Goal: Information Seeking & Learning: Find contact information

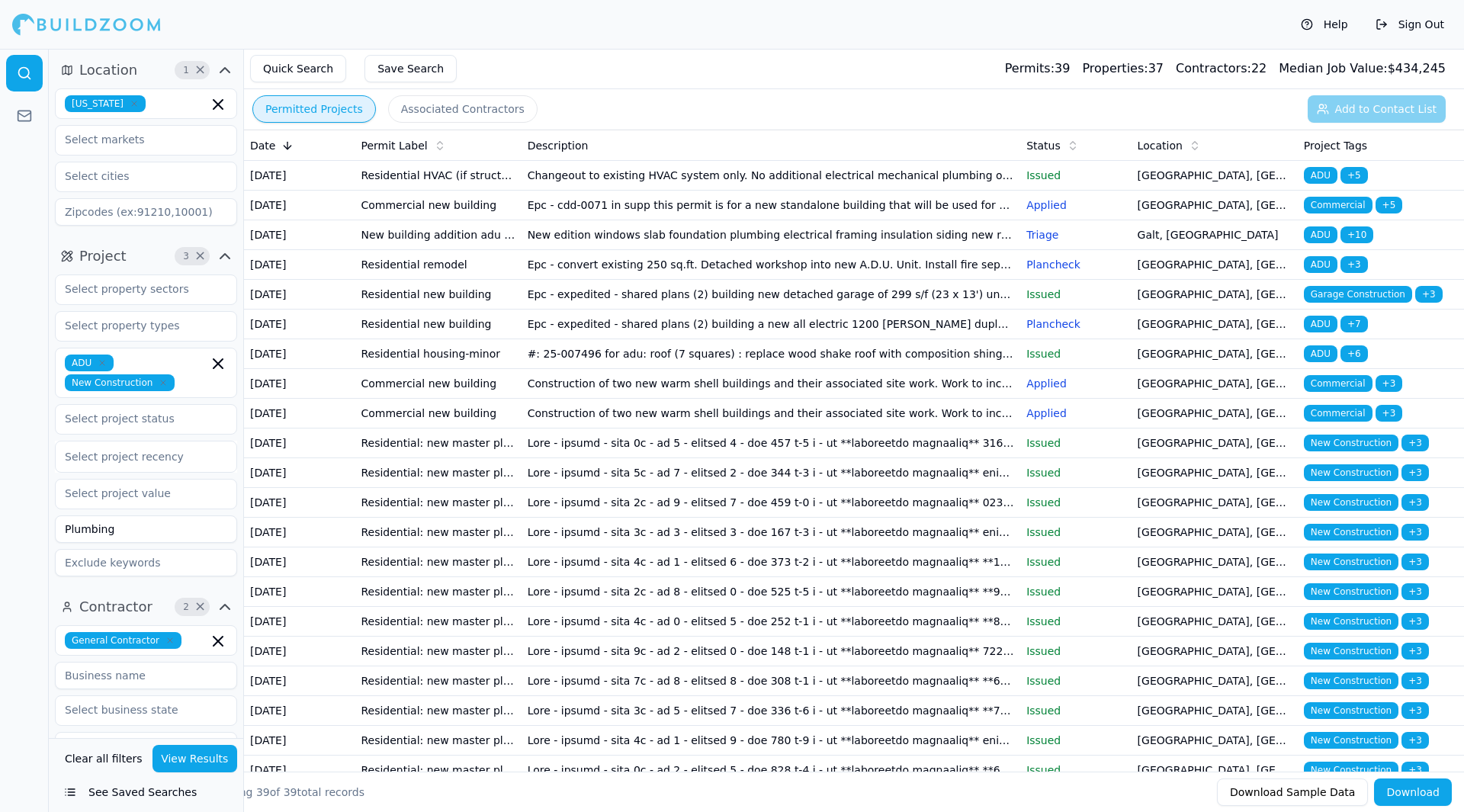
click at [170, 530] on input "Plumbing" at bounding box center [146, 529] width 182 height 27
click at [186, 749] on button "View Results" at bounding box center [195, 758] width 86 height 27
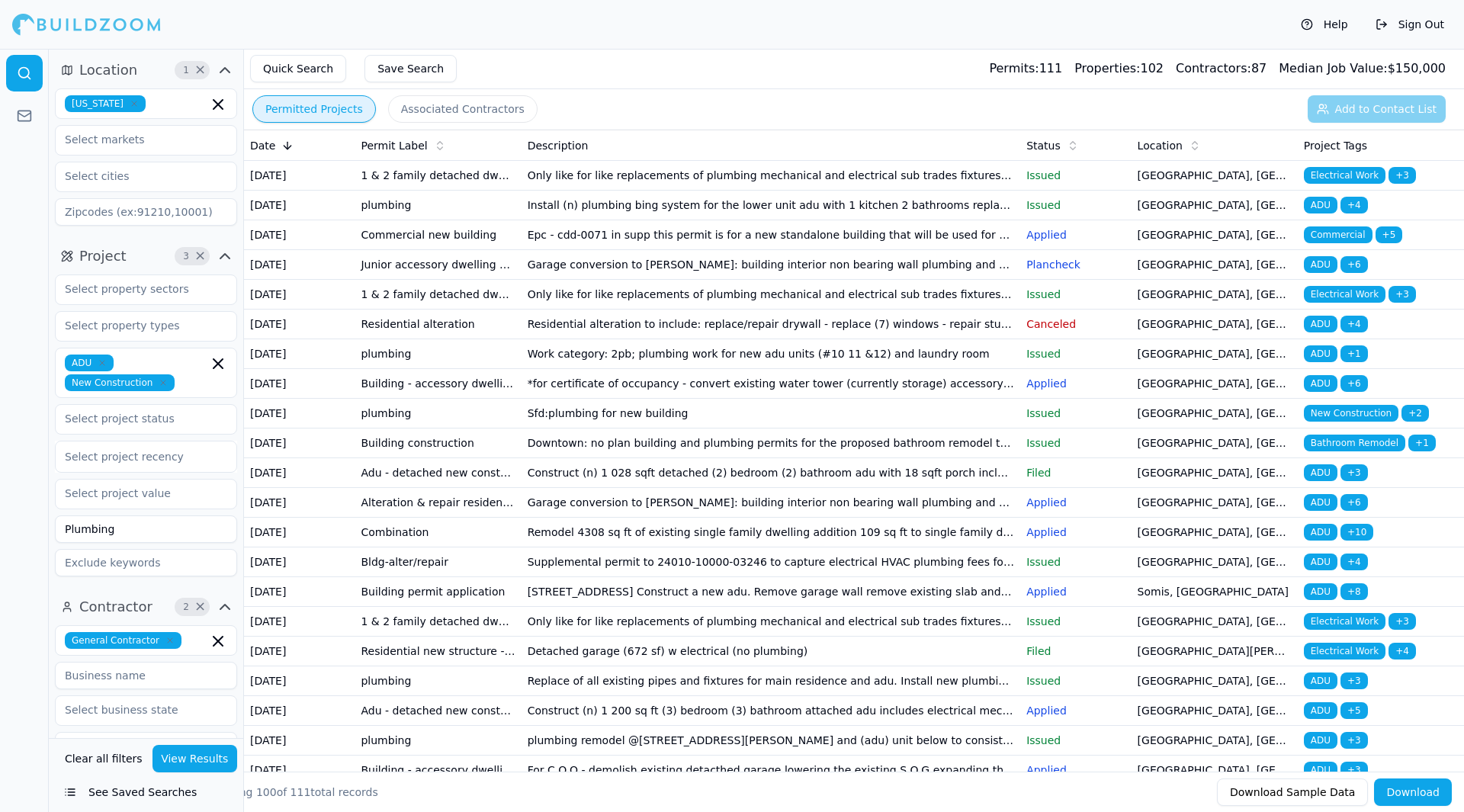
click at [1166, 136] on th "Location" at bounding box center [1215, 146] width 166 height 31
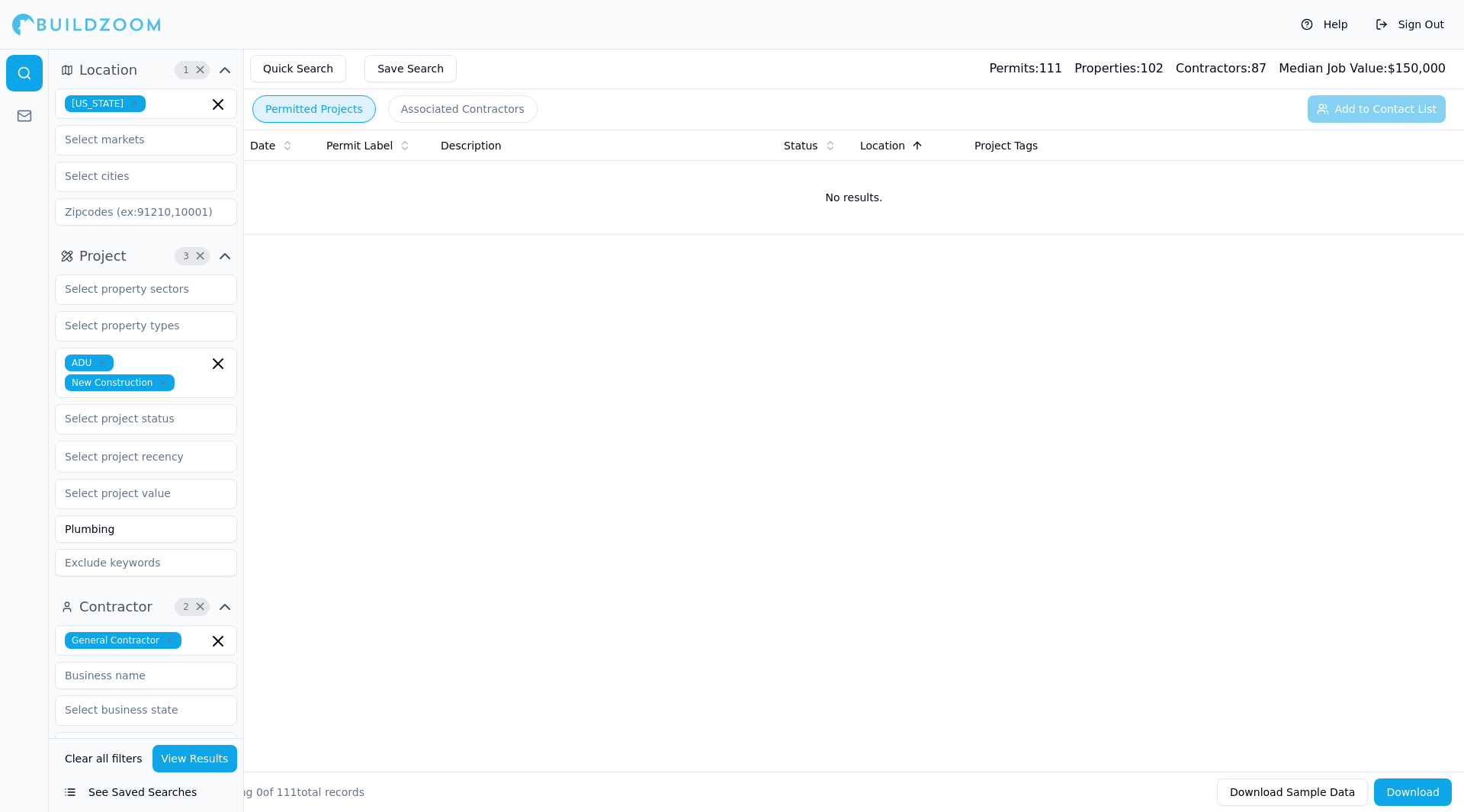
click at [209, 769] on button "View Results" at bounding box center [195, 758] width 86 height 27
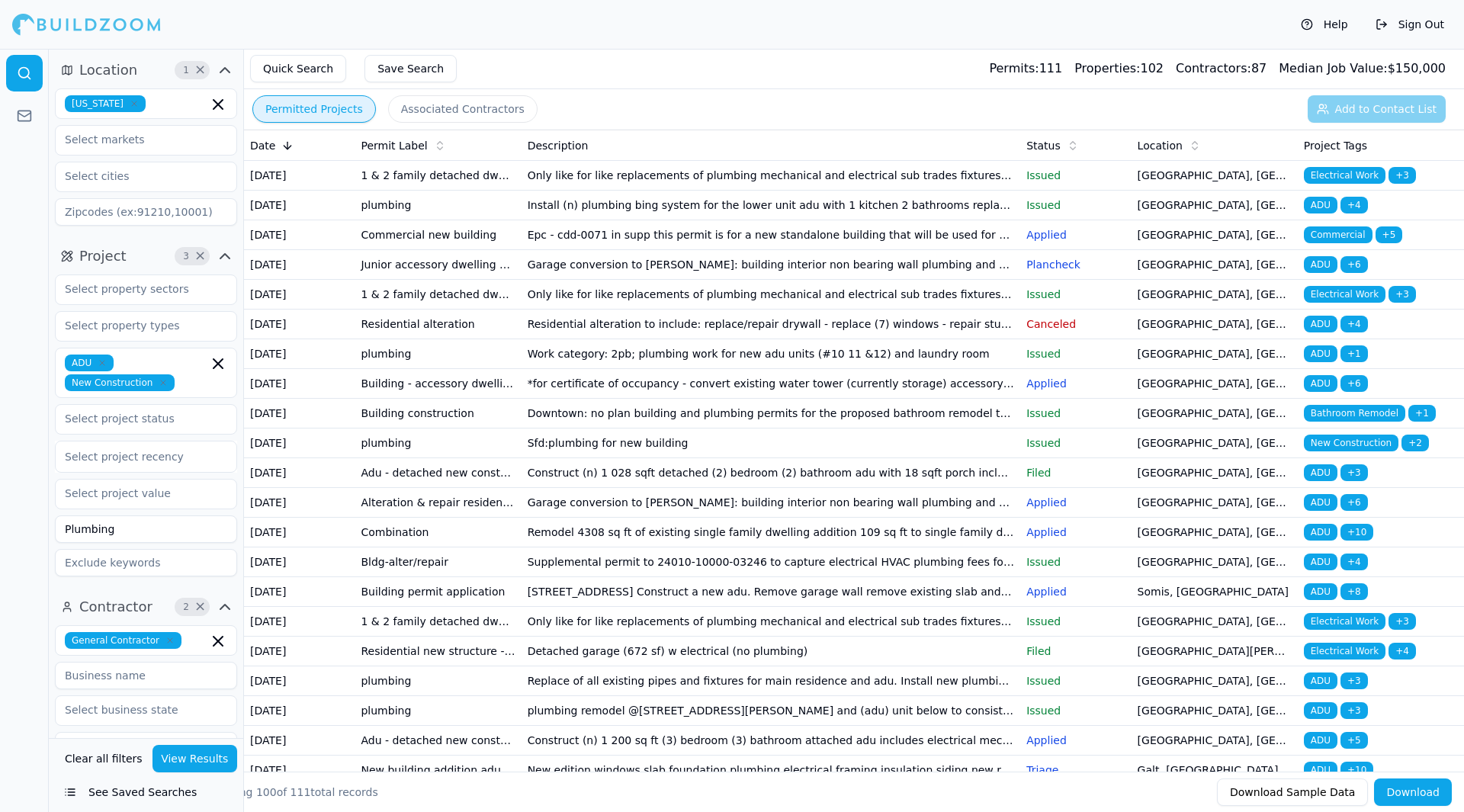
click at [681, 221] on td "Install (n) plumbing bing system for the lower unit adu with 1 kitchen 2 bathro…" at bounding box center [772, 206] width 500 height 30
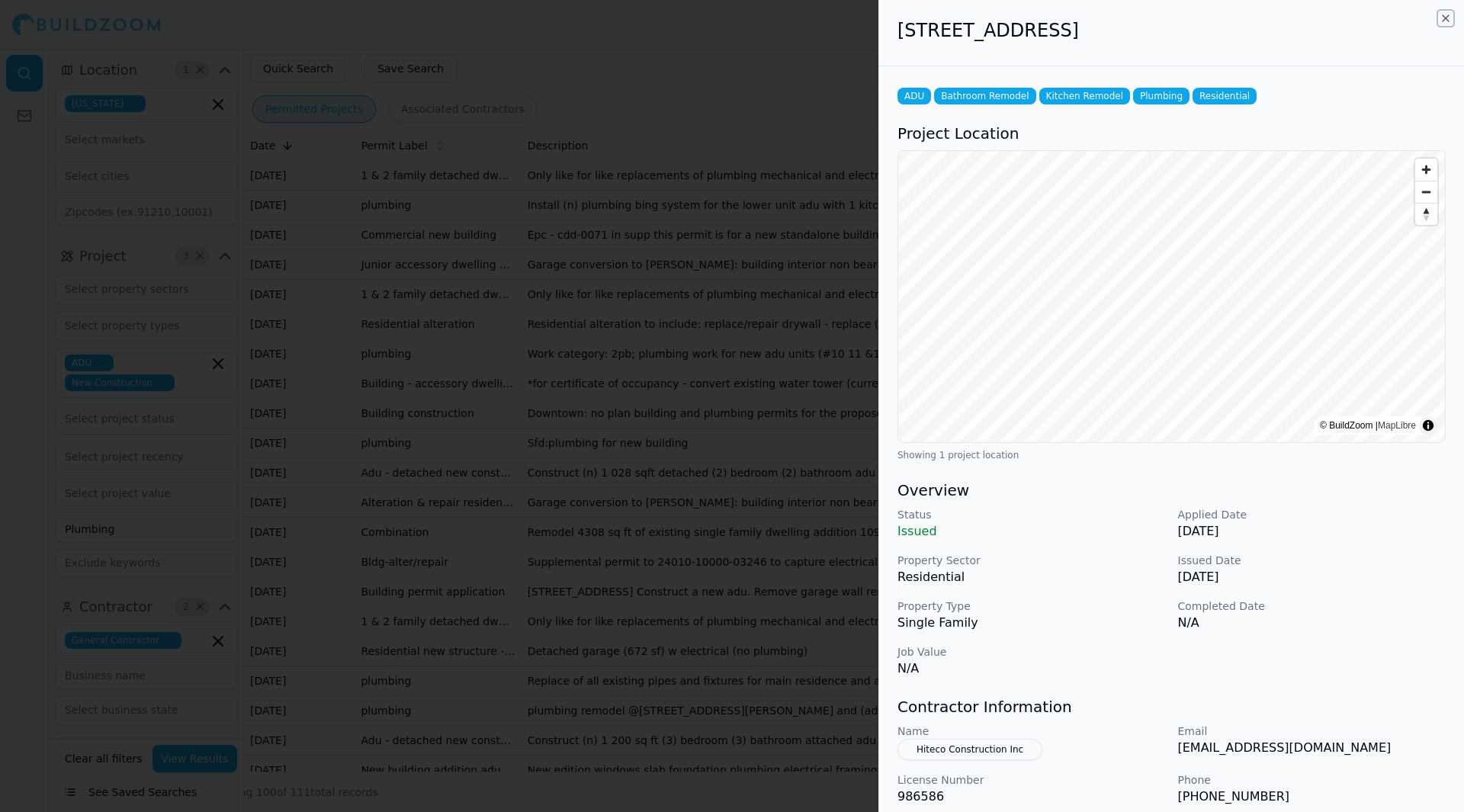
click at [1445, 16] on icon "button" at bounding box center [1445, 18] width 6 height 6
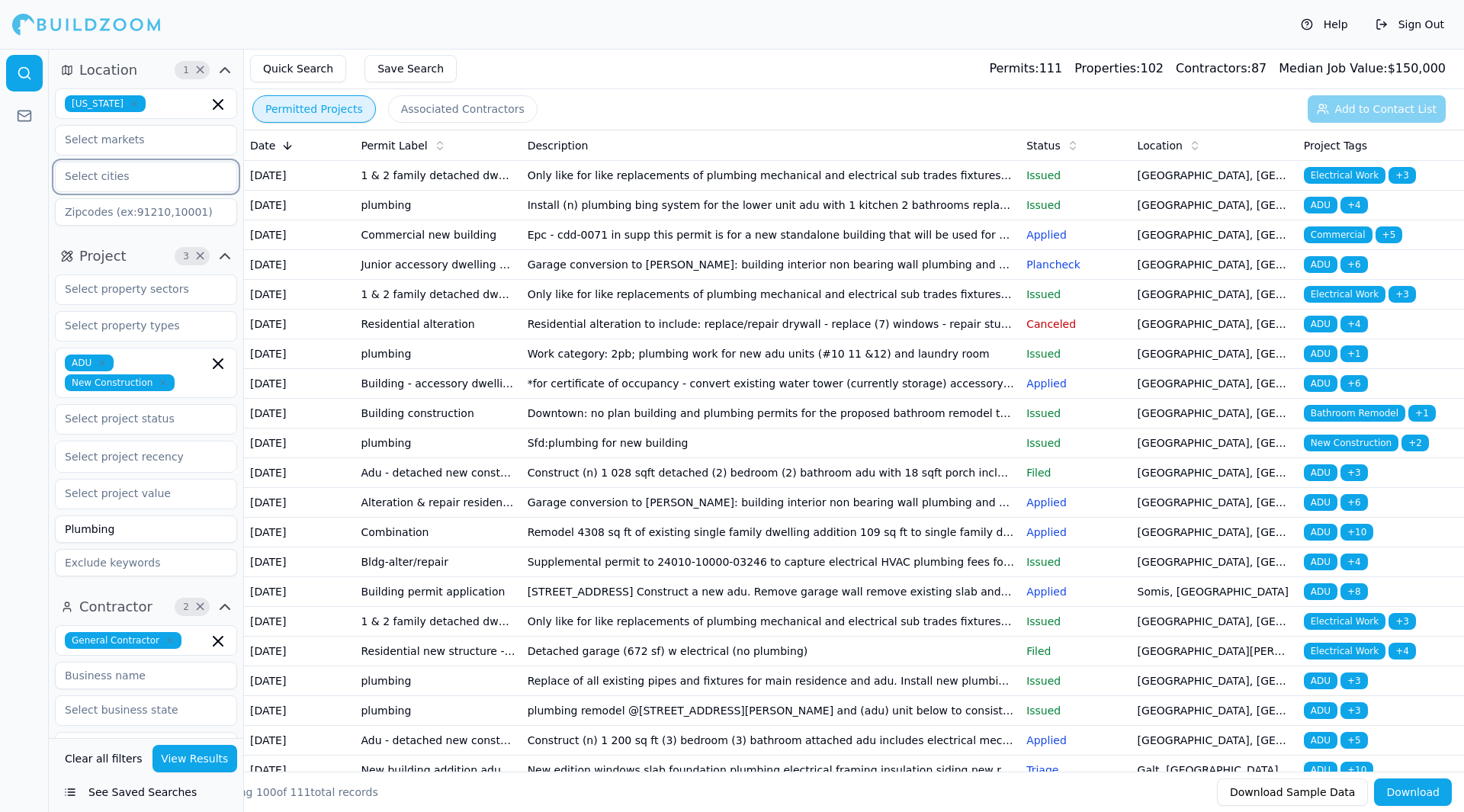
click at [199, 183] on input "text" at bounding box center [136, 176] width 162 height 27
type input "Rose"
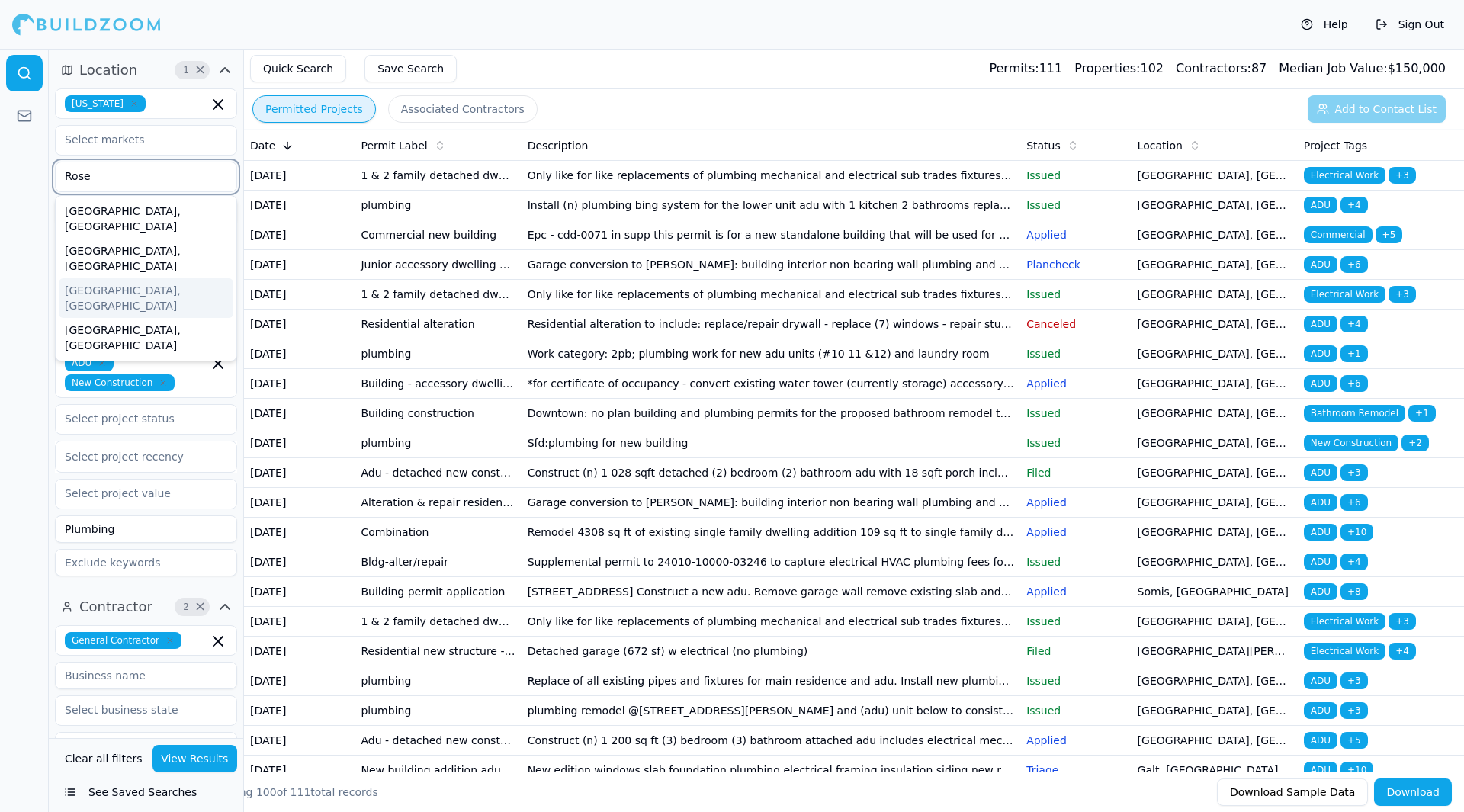
click at [146, 278] on div "[GEOGRAPHIC_DATA], [GEOGRAPHIC_DATA]" at bounding box center [147, 297] width 175 height 40
click at [160, 177] on input "text" at bounding box center [136, 176] width 162 height 27
type input "Lincol"
click at [137, 209] on div "[GEOGRAPHIC_DATA], [GEOGRAPHIC_DATA]" at bounding box center [147, 218] width 175 height 40
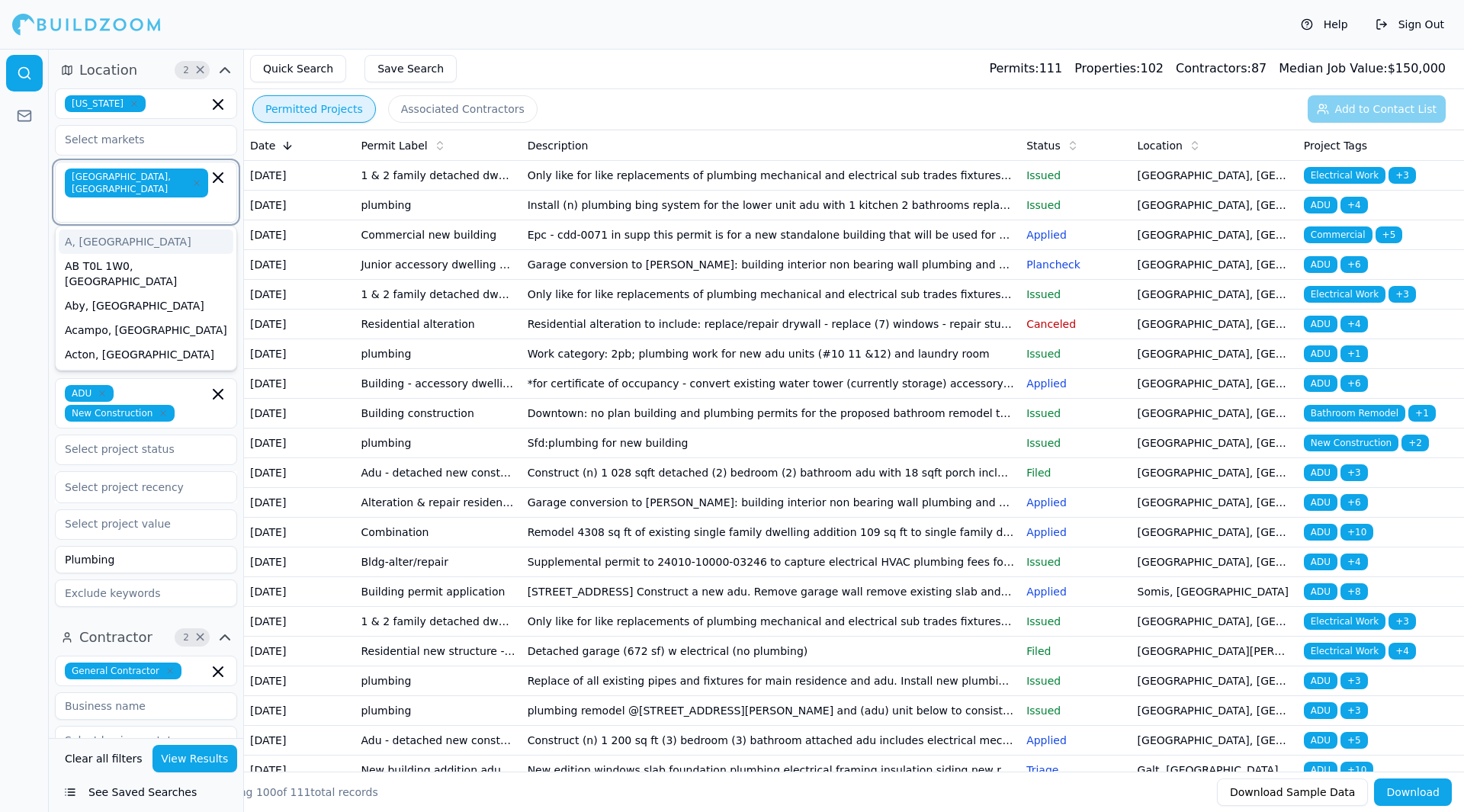
click at [167, 200] on input "text" at bounding box center [138, 207] width 140 height 15
click at [10, 207] on div at bounding box center [24, 430] width 49 height 763
click at [170, 200] on input "text" at bounding box center [138, 207] width 140 height 15
type input "[GEOGRAPHIC_DATA]"
click at [149, 229] on div "[GEOGRAPHIC_DATA], [GEOGRAPHIC_DATA]" at bounding box center [147, 249] width 175 height 40
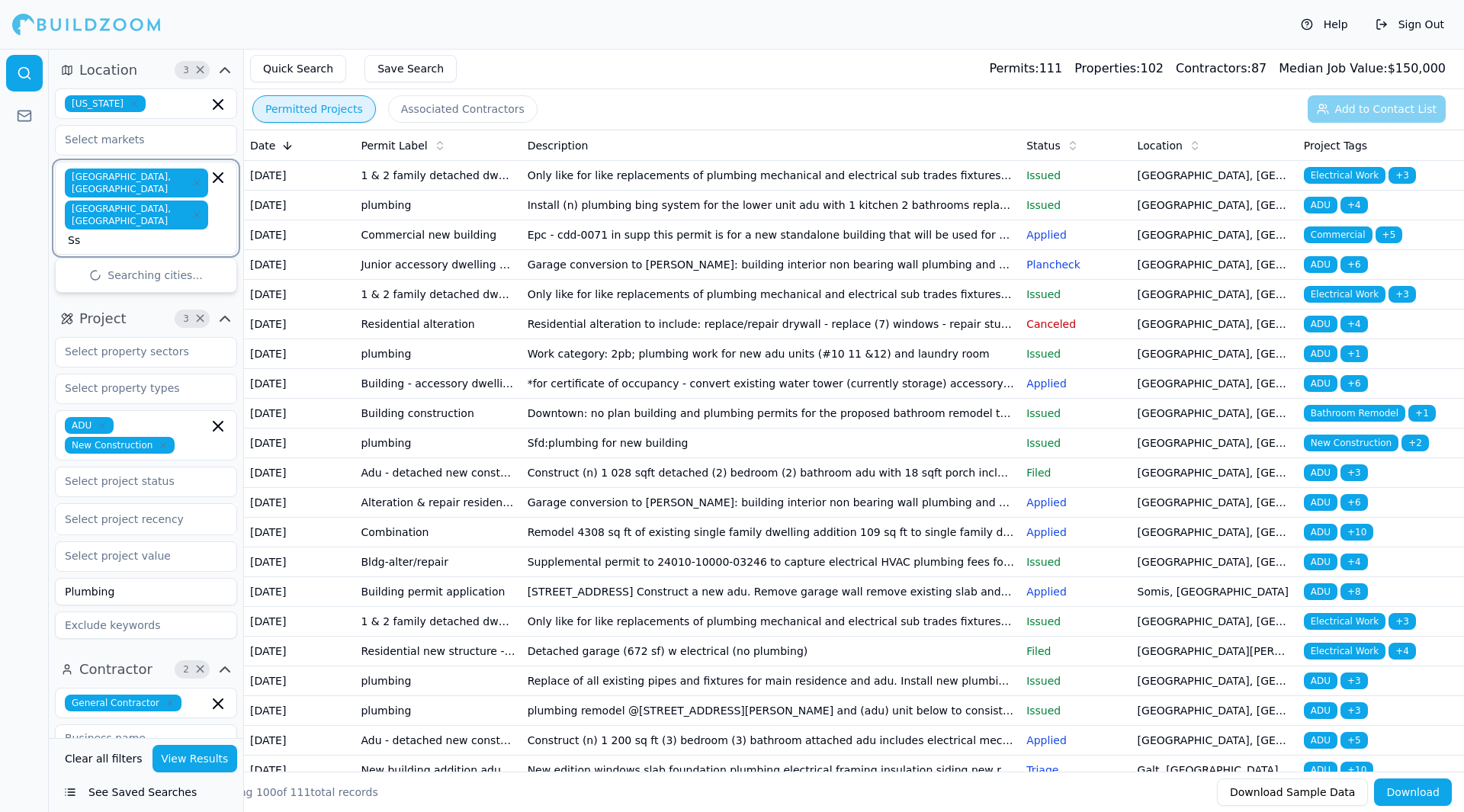
type input "S"
type input "Auburn"
click at [127, 261] on div "[GEOGRAPHIC_DATA], [GEOGRAPHIC_DATA]" at bounding box center [147, 281] width 175 height 40
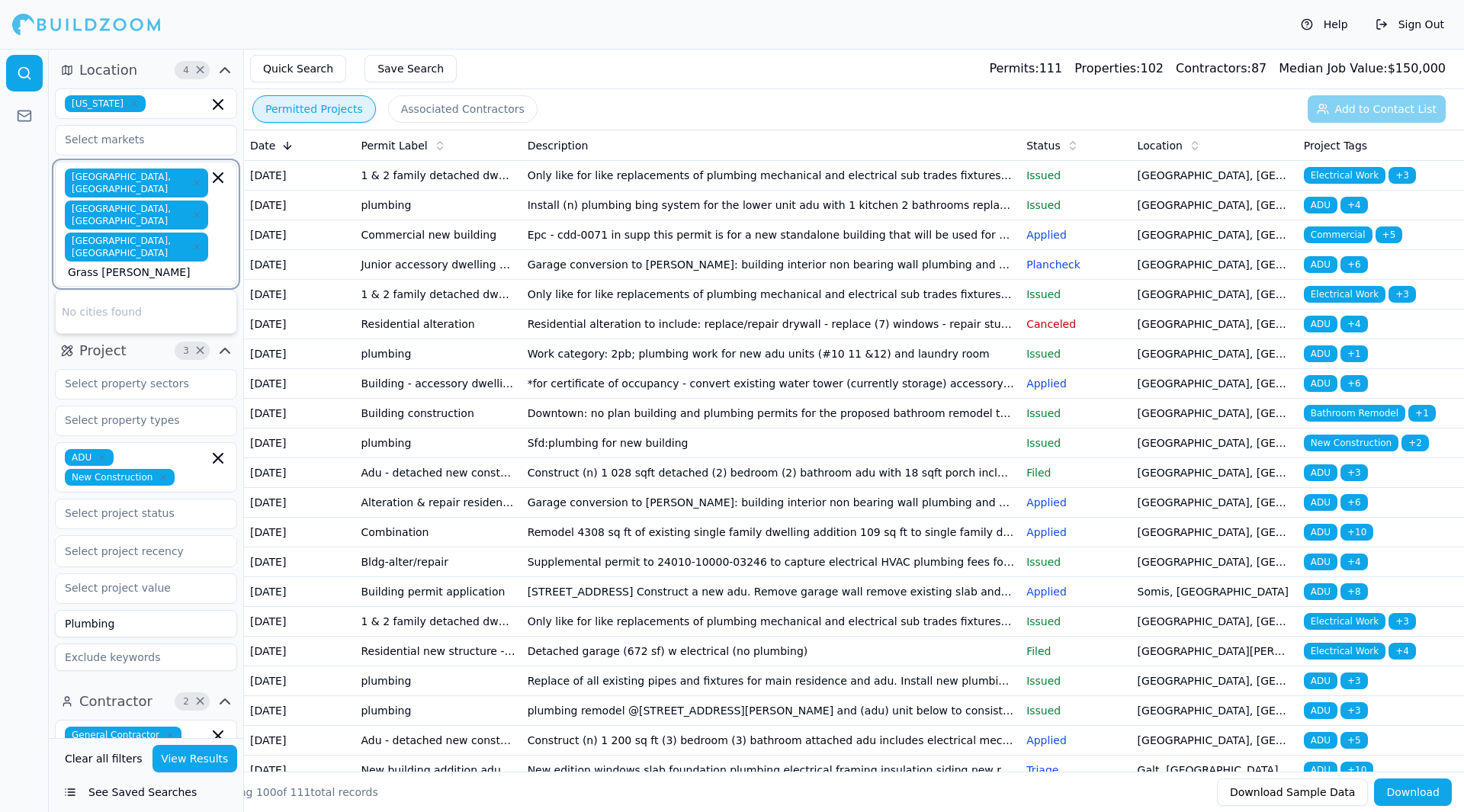
type input "[GEOGRAPHIC_DATA]"
click at [126, 294] on div "[GEOGRAPHIC_DATA], [GEOGRAPHIC_DATA]" at bounding box center [147, 313] width 175 height 40
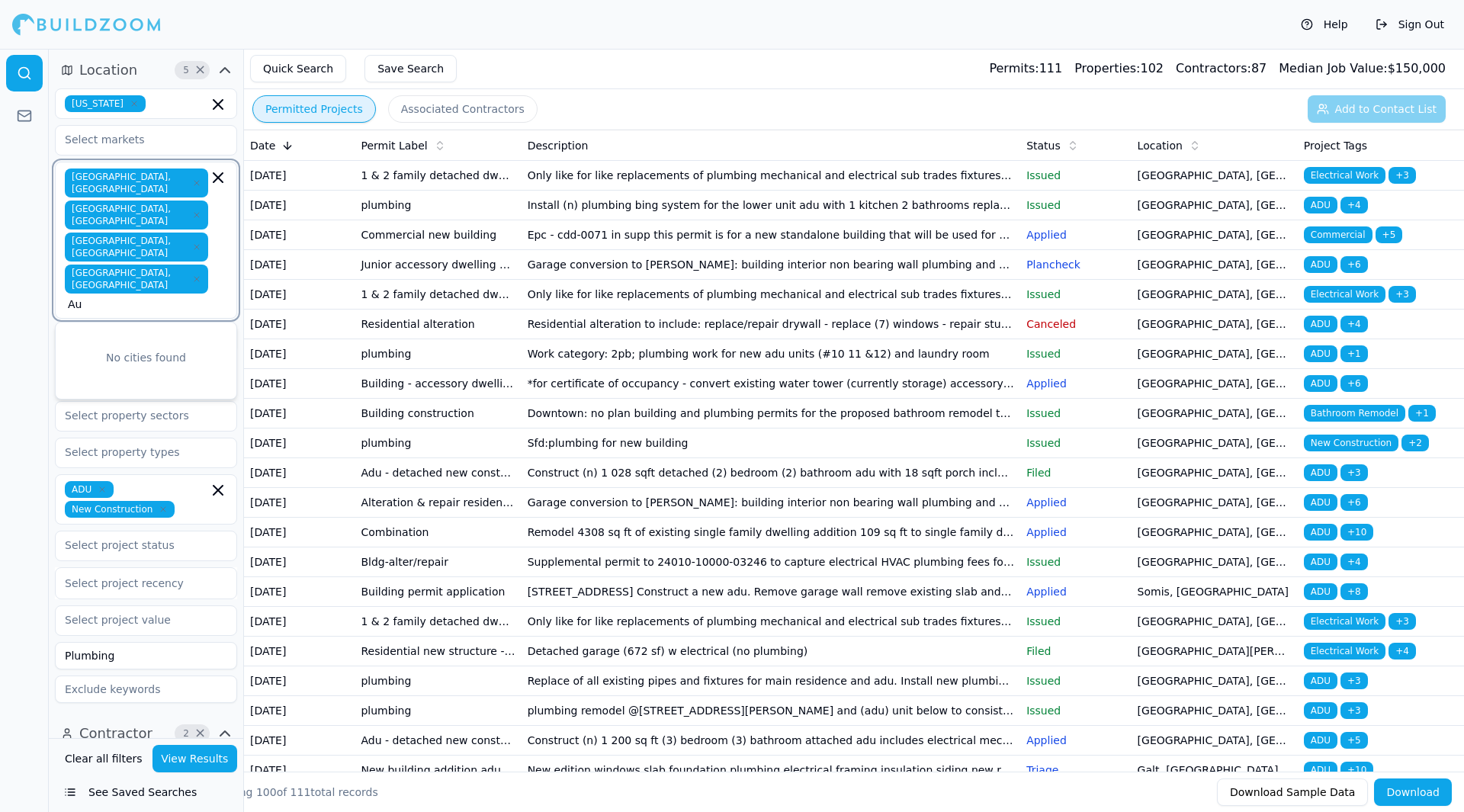
type input "A"
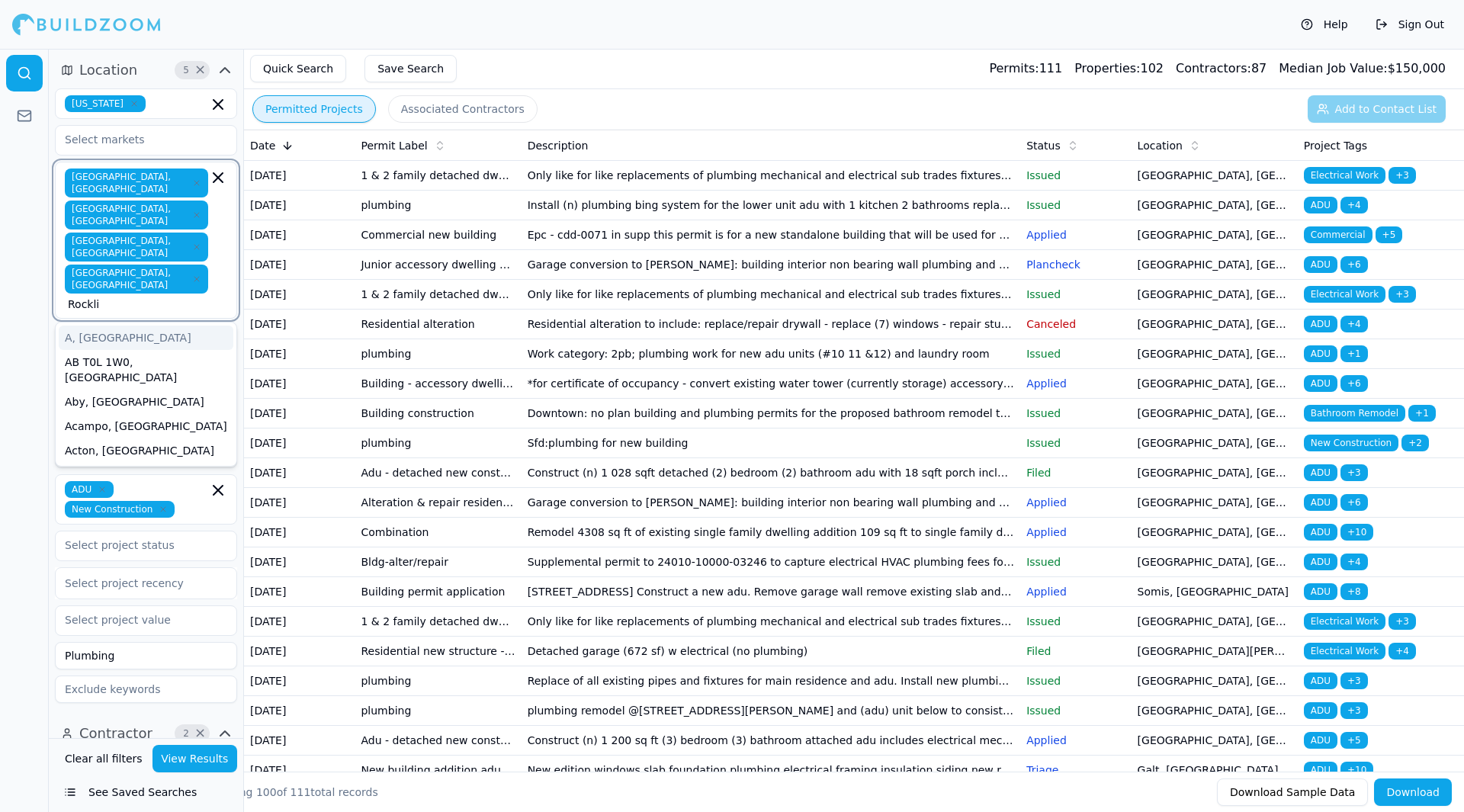
type input "Rocklin"
click at [176, 326] on div "Rocklin, [GEOGRAPHIC_DATA]" at bounding box center [147, 338] width 175 height 25
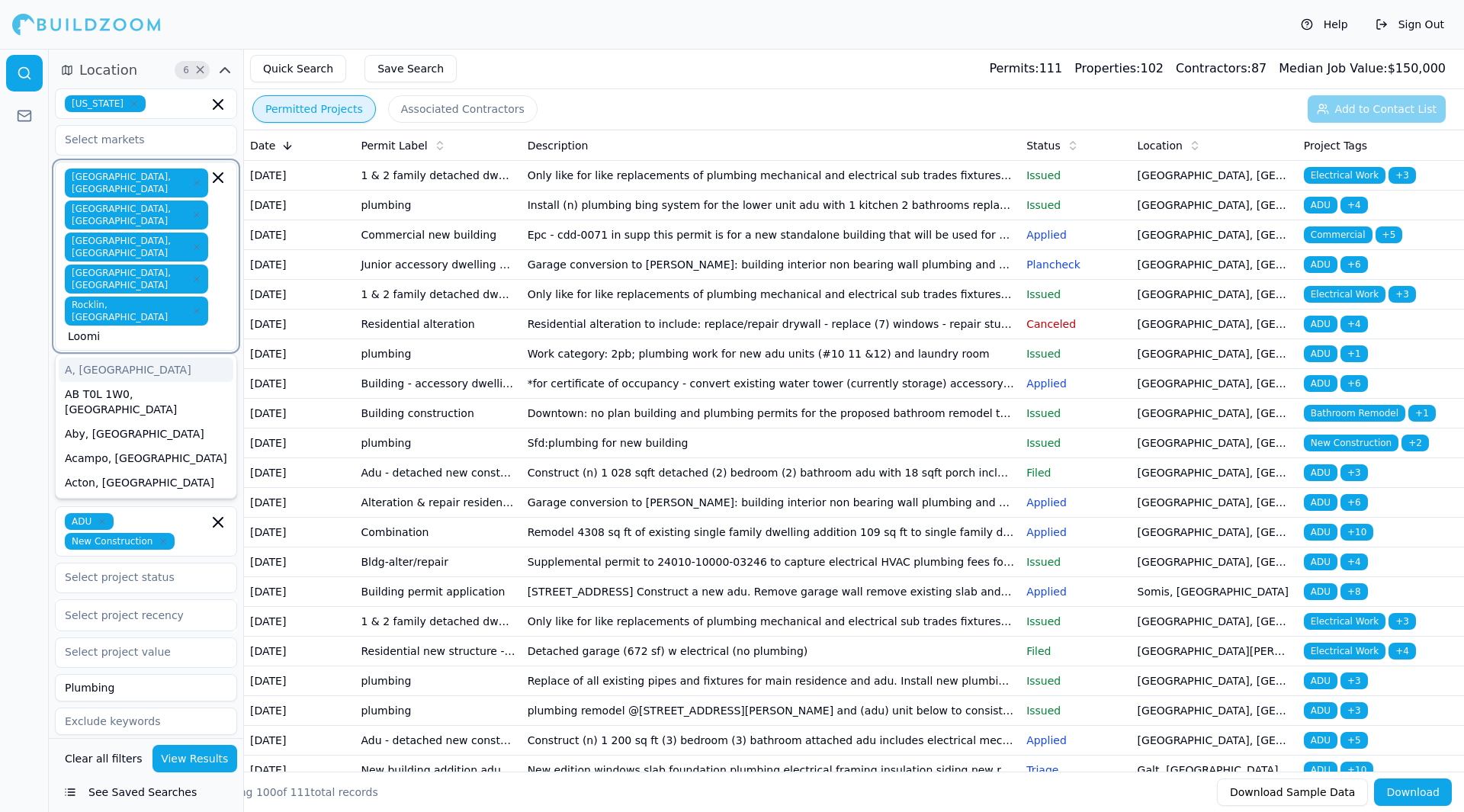
type input "[PERSON_NAME]"
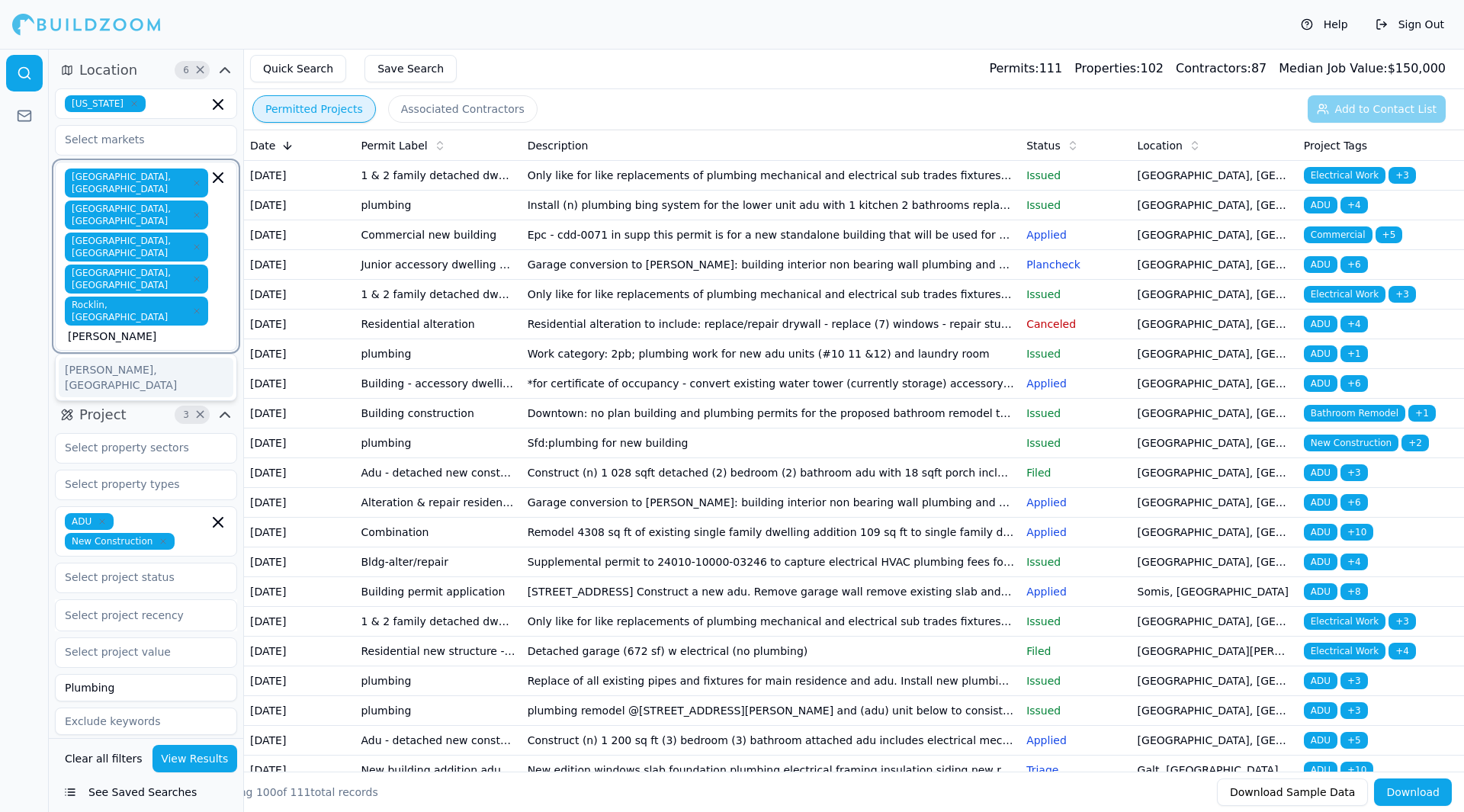
click at [173, 357] on div "[PERSON_NAME], [GEOGRAPHIC_DATA]" at bounding box center [147, 377] width 175 height 40
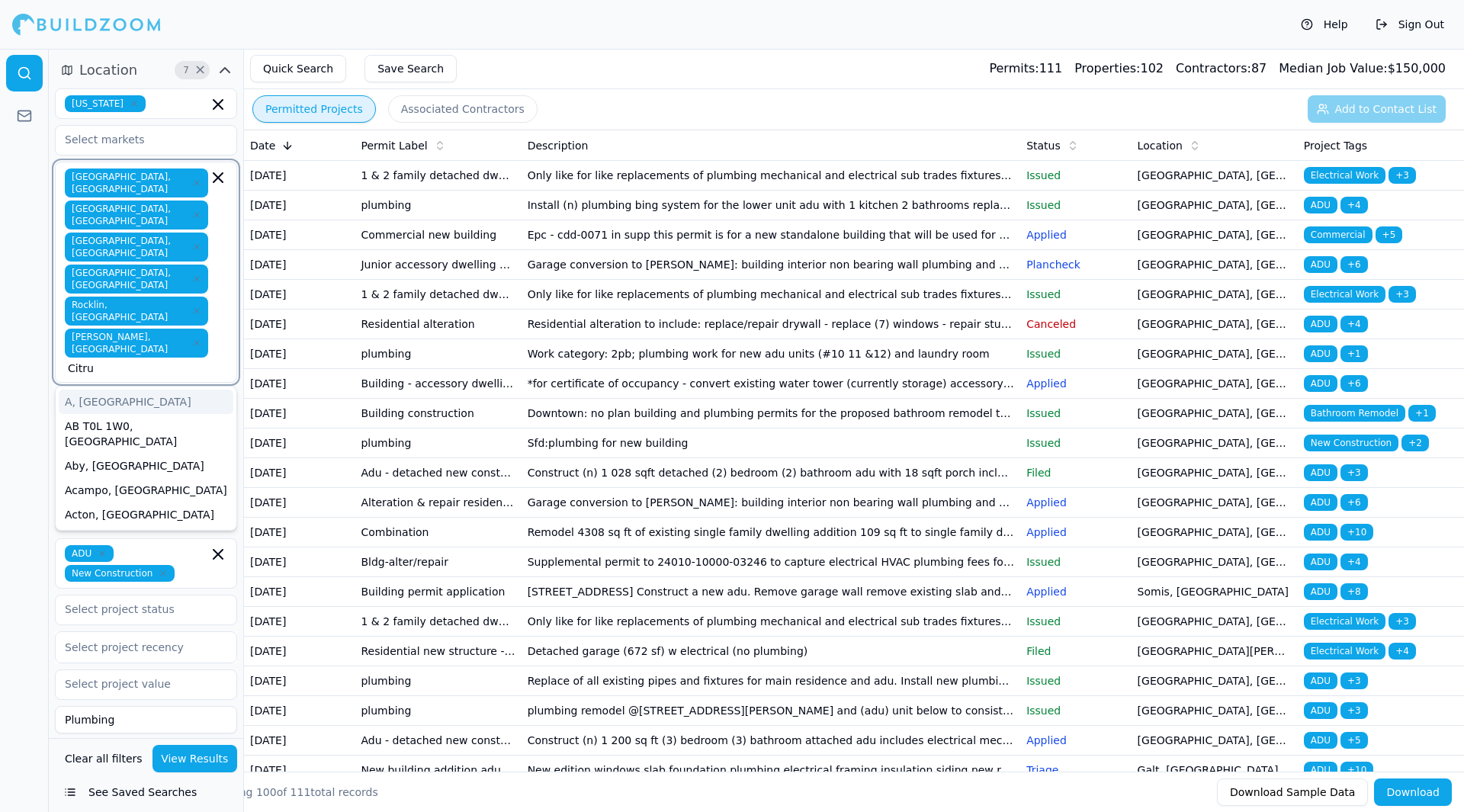
type input "Citrus"
click at [159, 389] on div "[GEOGRAPHIC_DATA], [GEOGRAPHIC_DATA]" at bounding box center [147, 409] width 175 height 40
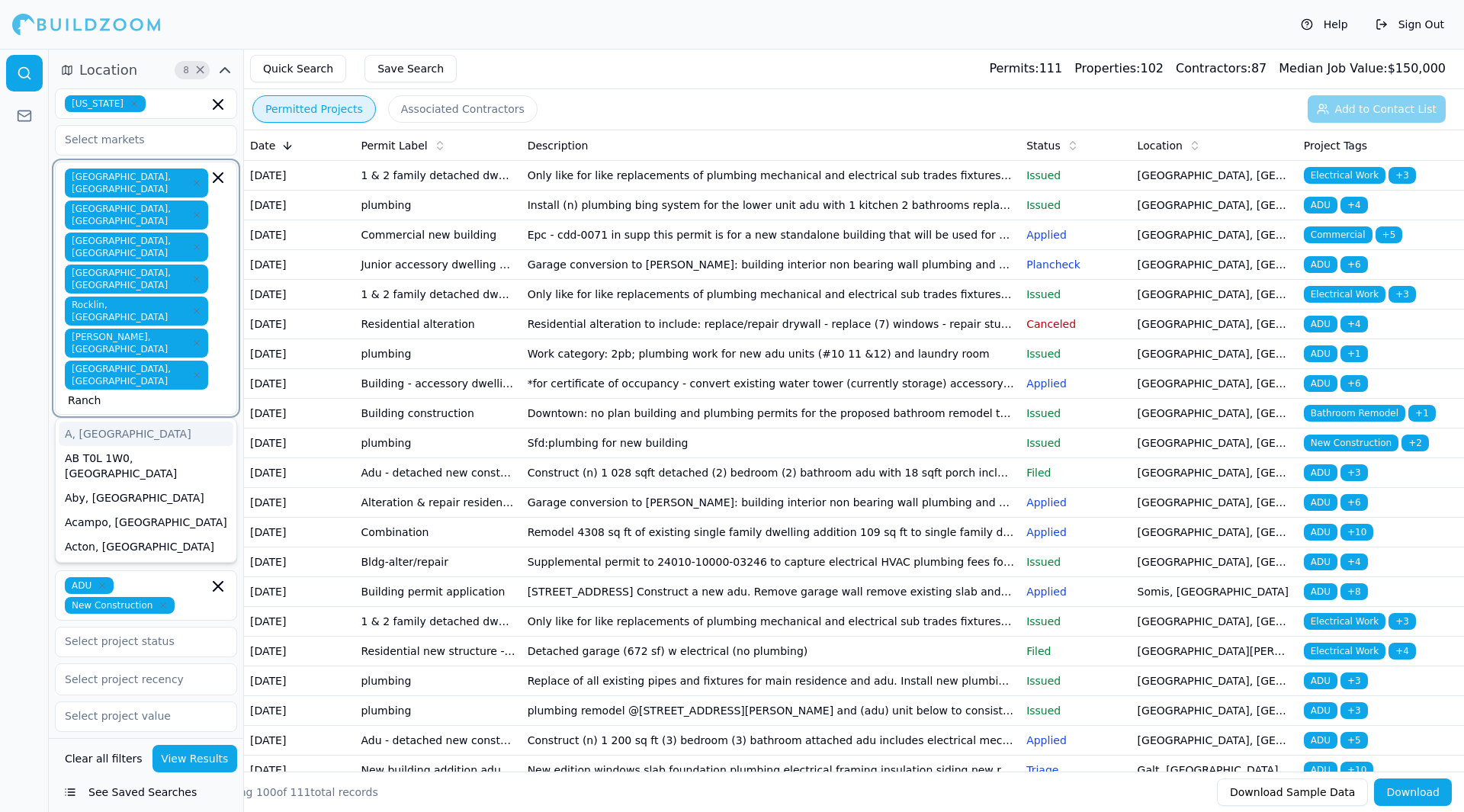
type input "Rancho"
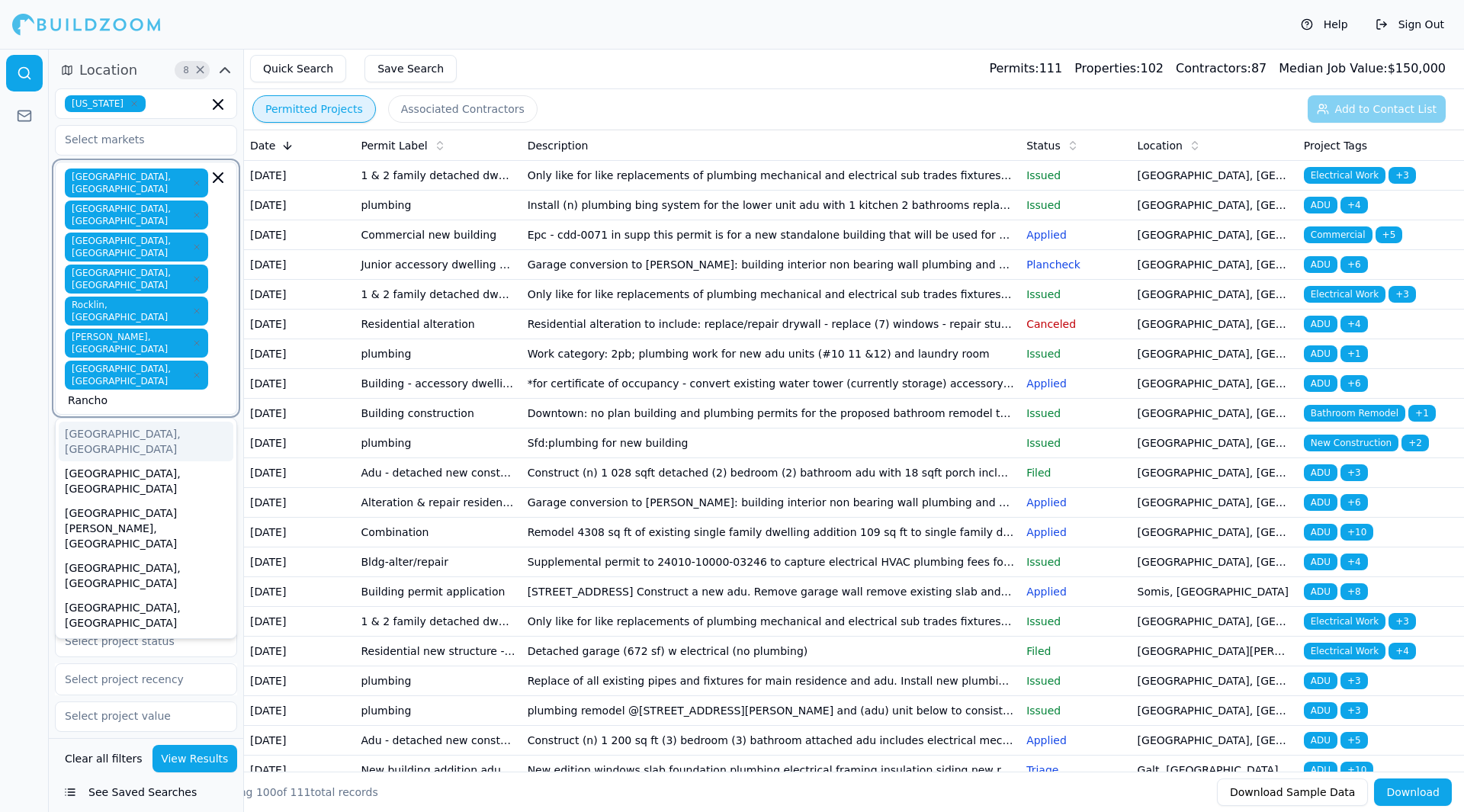
click at [159, 422] on div "[GEOGRAPHIC_DATA], [GEOGRAPHIC_DATA]" at bounding box center [147, 441] width 175 height 40
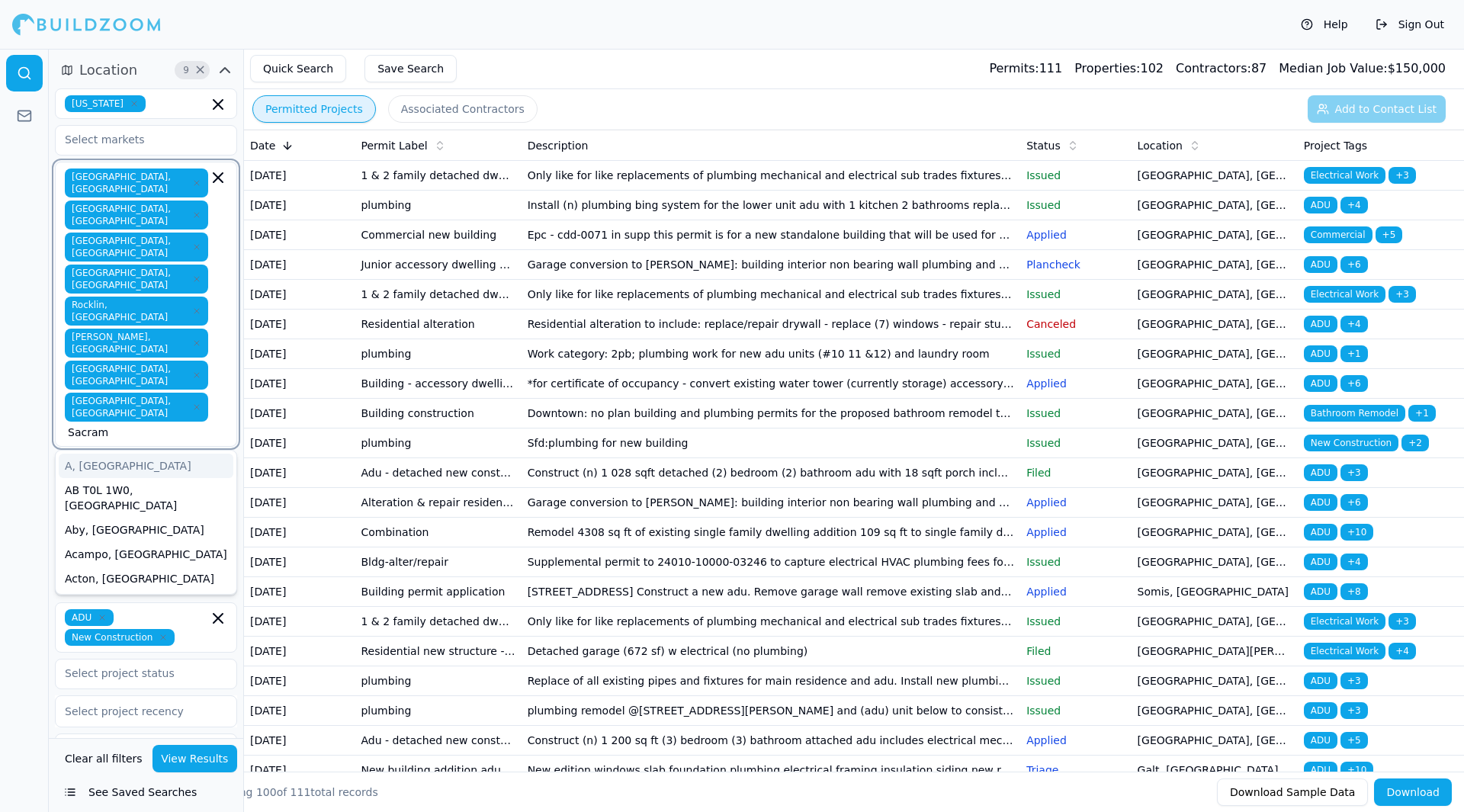
type input "Sacrame"
click at [146, 454] on div "[GEOGRAPHIC_DATA], [GEOGRAPHIC_DATA]" at bounding box center [147, 473] width 175 height 40
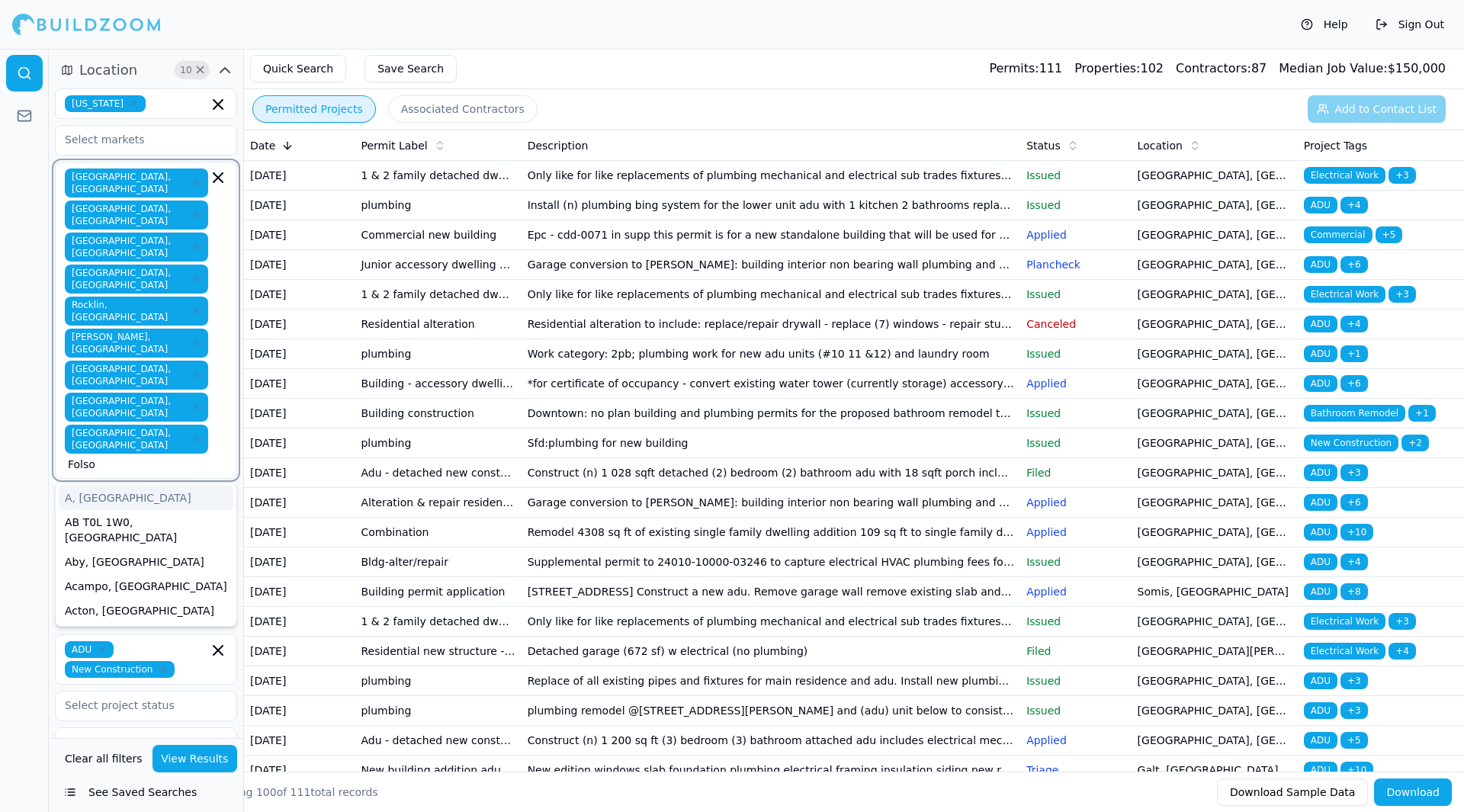
type input "Folsom"
click at [144, 485] on div "Folsom, [GEOGRAPHIC_DATA]" at bounding box center [147, 498] width 175 height 25
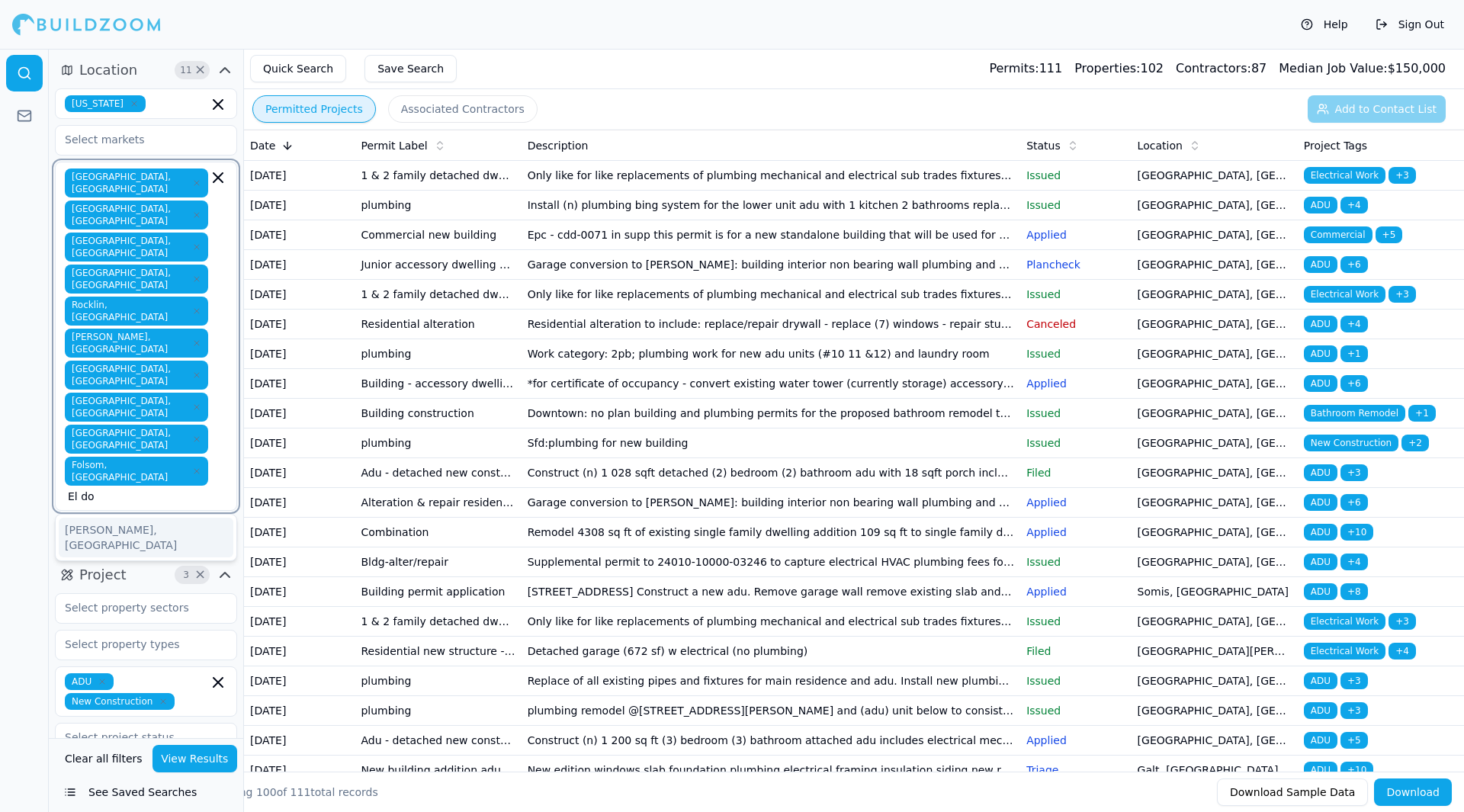
type input "El dor"
click at [170, 517] on div "[GEOGRAPHIC_DATA], [GEOGRAPHIC_DATA]" at bounding box center [147, 537] width 175 height 40
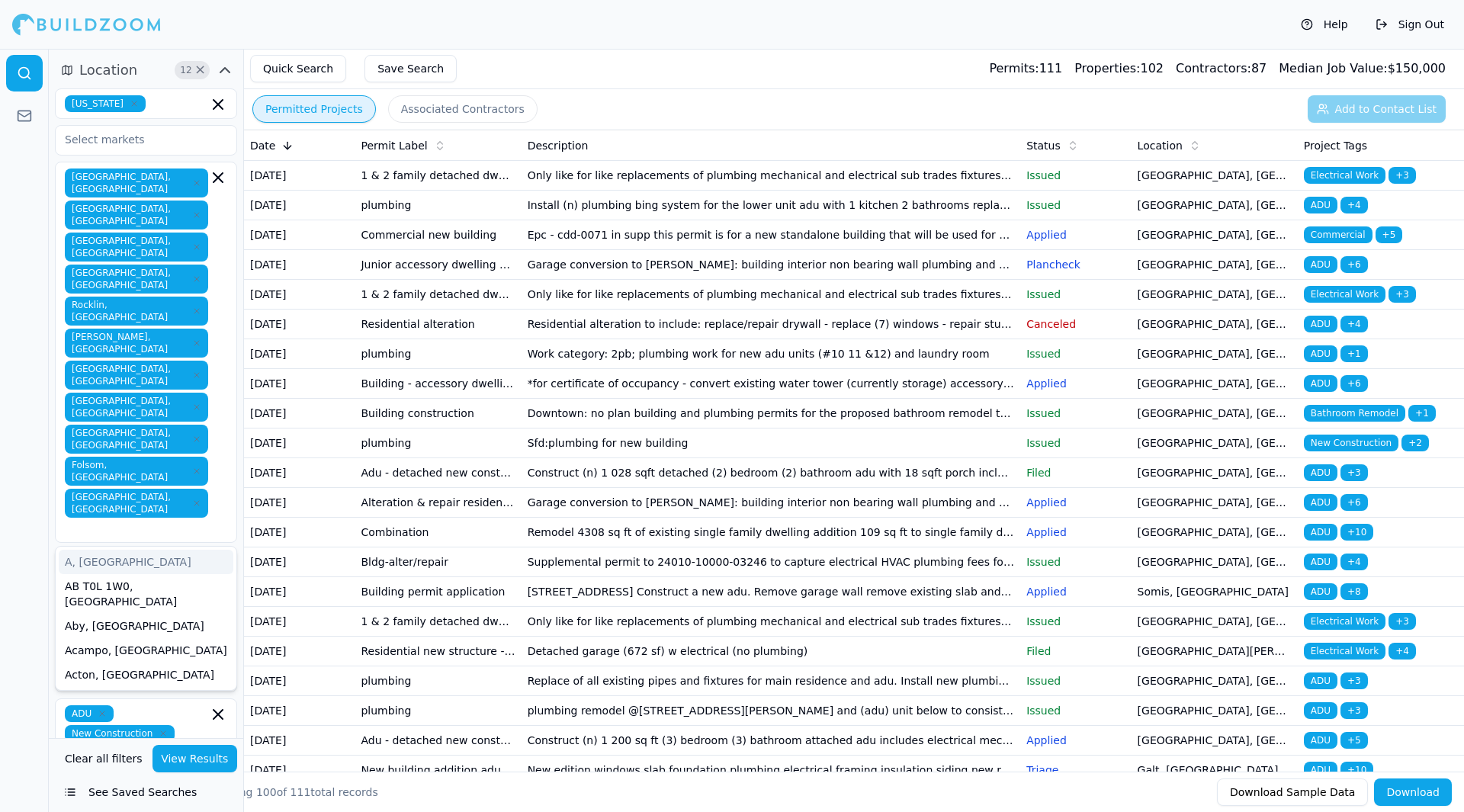
click at [0, 423] on div at bounding box center [24, 430] width 49 height 763
click at [207, 756] on button "View Results" at bounding box center [195, 758] width 86 height 27
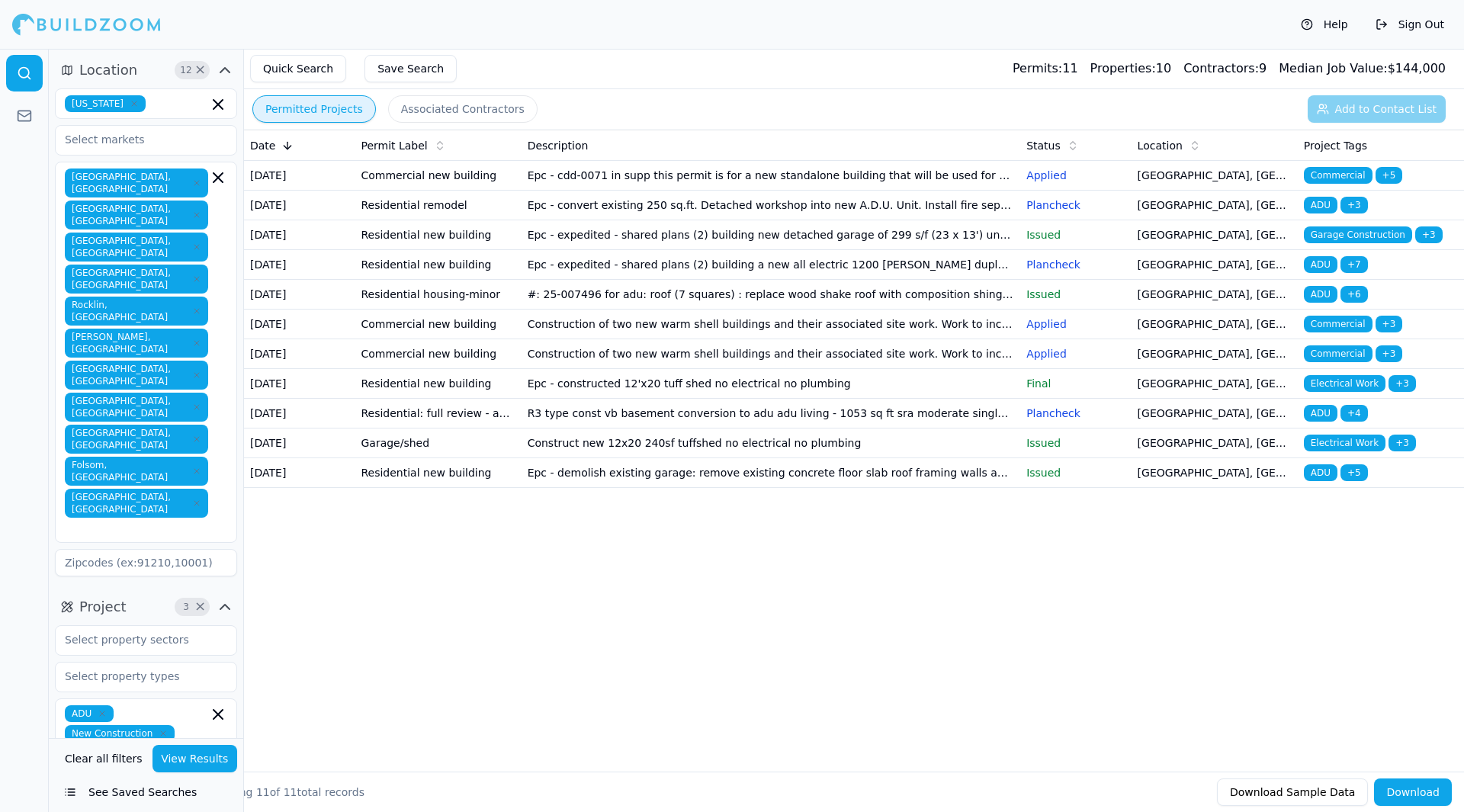
click at [962, 178] on td "Epc - cdd-0071 in supp this permit is for a new standalone building that will b…" at bounding box center [772, 176] width 500 height 30
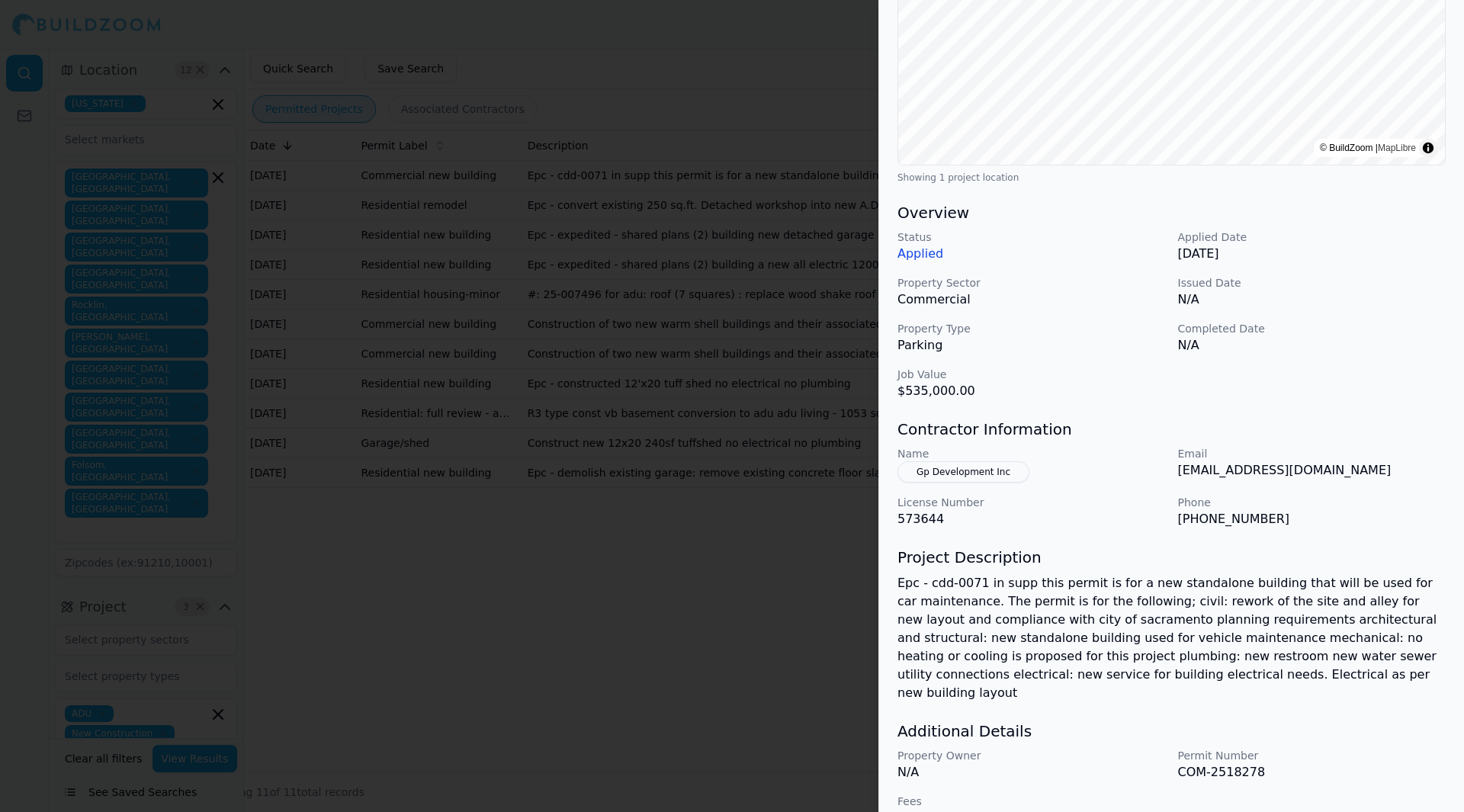
scroll to position [293, 0]
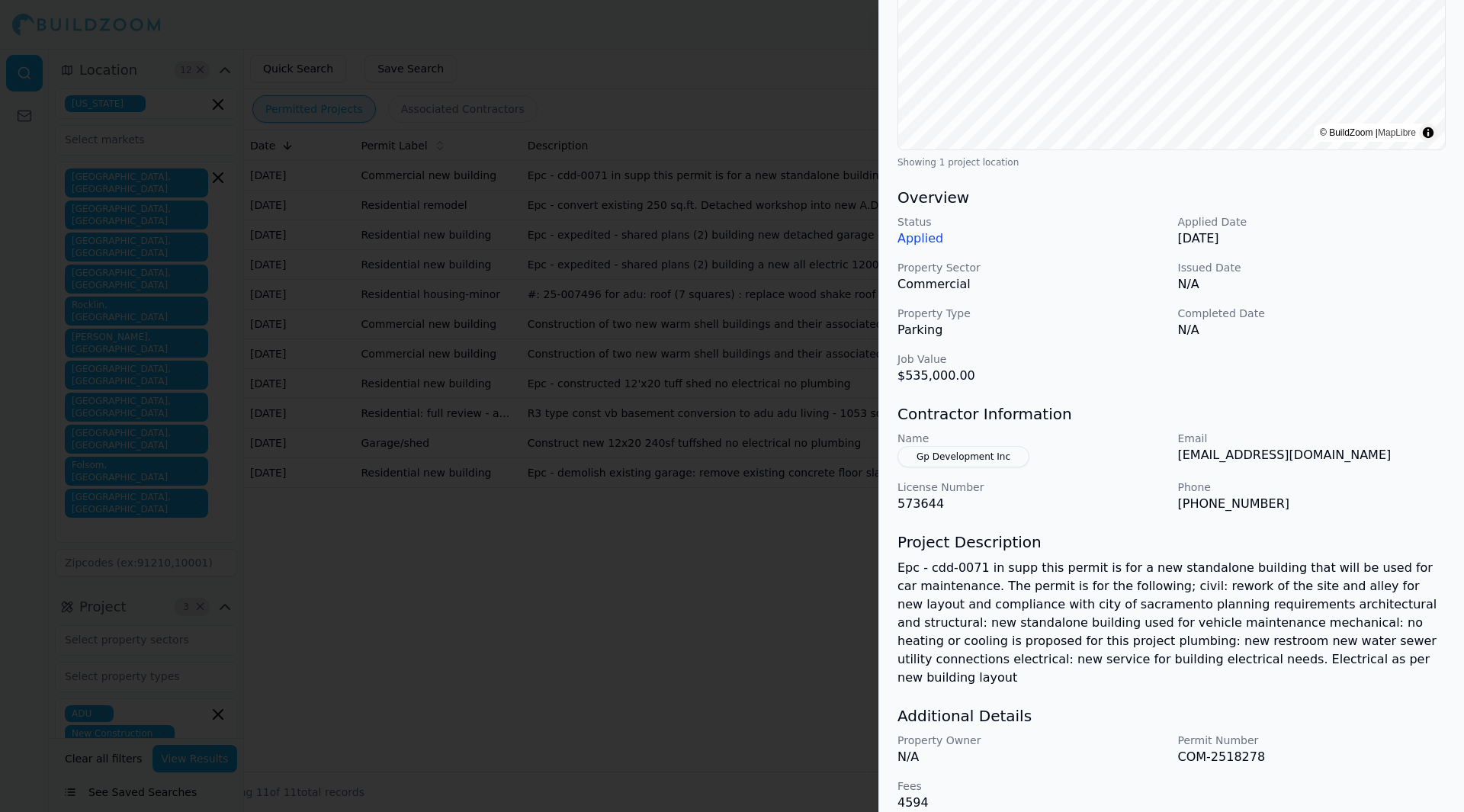
click at [1261, 455] on p "[EMAIL_ADDRESS][DOMAIN_NAME]" at bounding box center [1312, 455] width 268 height 19
click at [1353, 448] on p "[EMAIL_ADDRESS][DOMAIN_NAME]" at bounding box center [1312, 455] width 268 height 19
drag, startPoint x: 1392, startPoint y: 451, endPoint x: 1174, endPoint y: 458, distance: 218.1
click at [1174, 458] on div "Name Gp Development Inc Email [EMAIL_ADDRESS][DOMAIN_NAME] License Number 57364…" at bounding box center [1172, 471] width 548 height 82
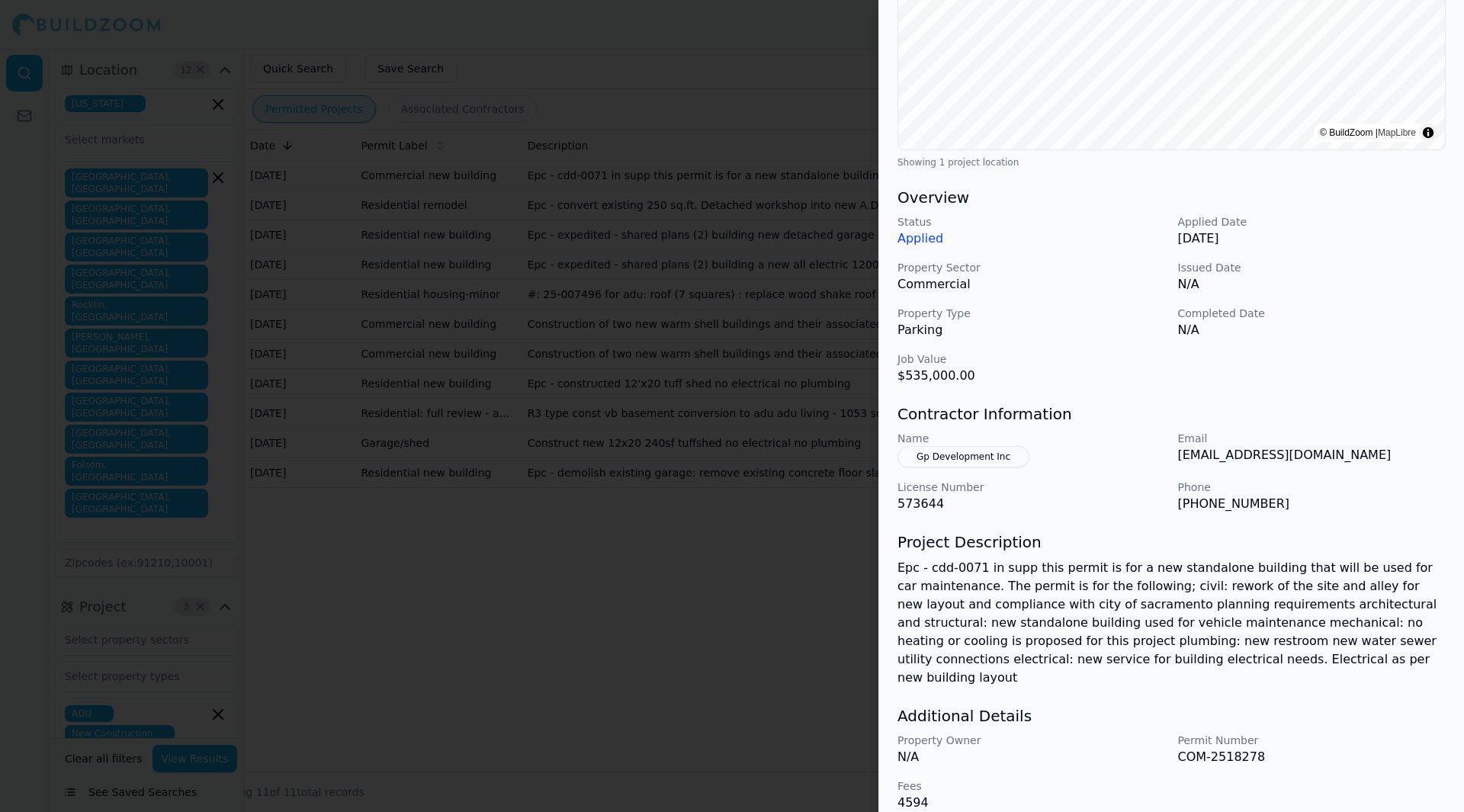
copy p "[EMAIL_ADDRESS][DOMAIN_NAME]"
click at [1279, 454] on p "[EMAIL_ADDRESS][DOMAIN_NAME]" at bounding box center [1312, 455] width 268 height 19
click at [1200, 290] on p "N/A" at bounding box center [1312, 284] width 268 height 19
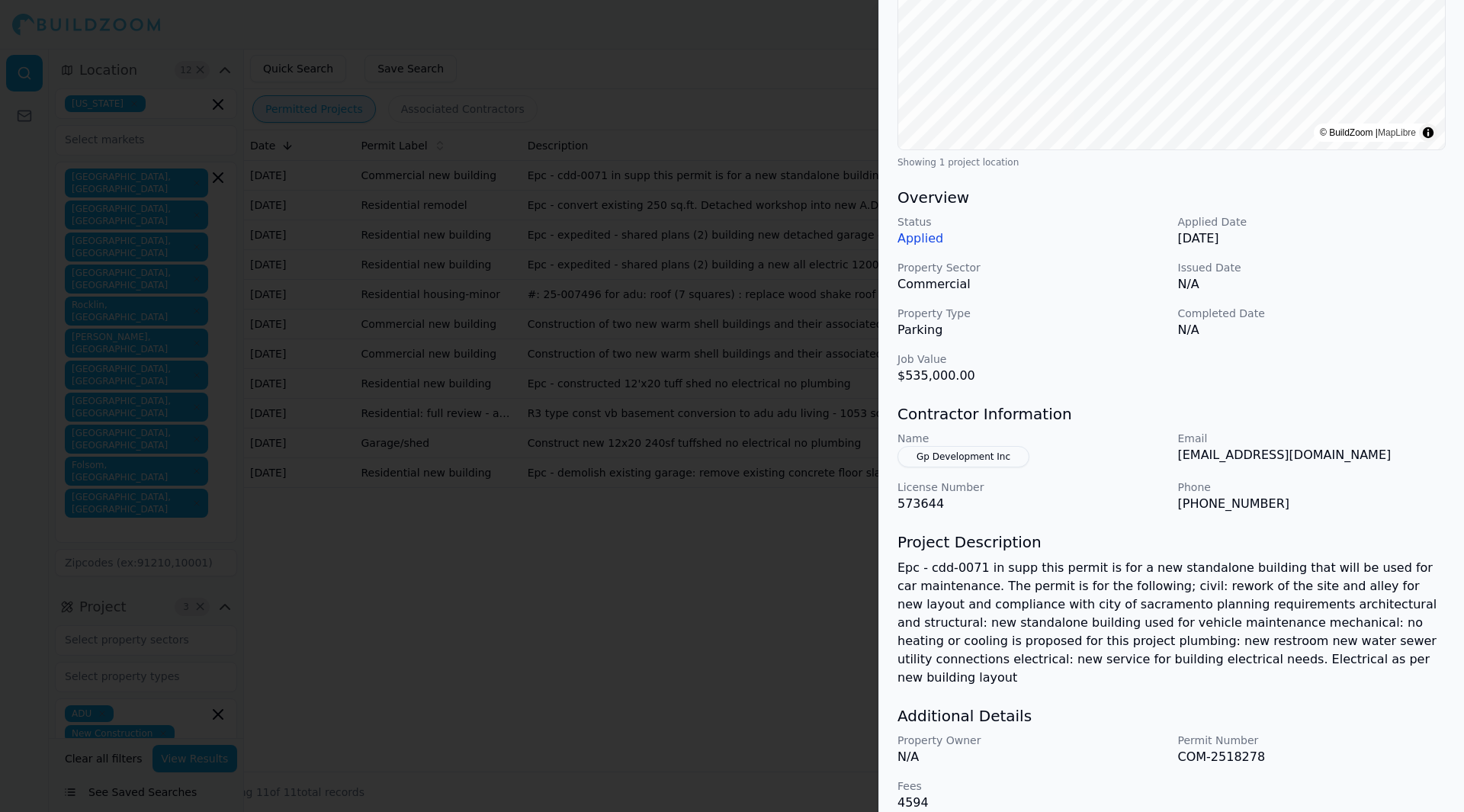
click at [1086, 471] on div "Name Gp Development Inc Email [EMAIL_ADDRESS][DOMAIN_NAME] License Number 57364…" at bounding box center [1172, 471] width 548 height 82
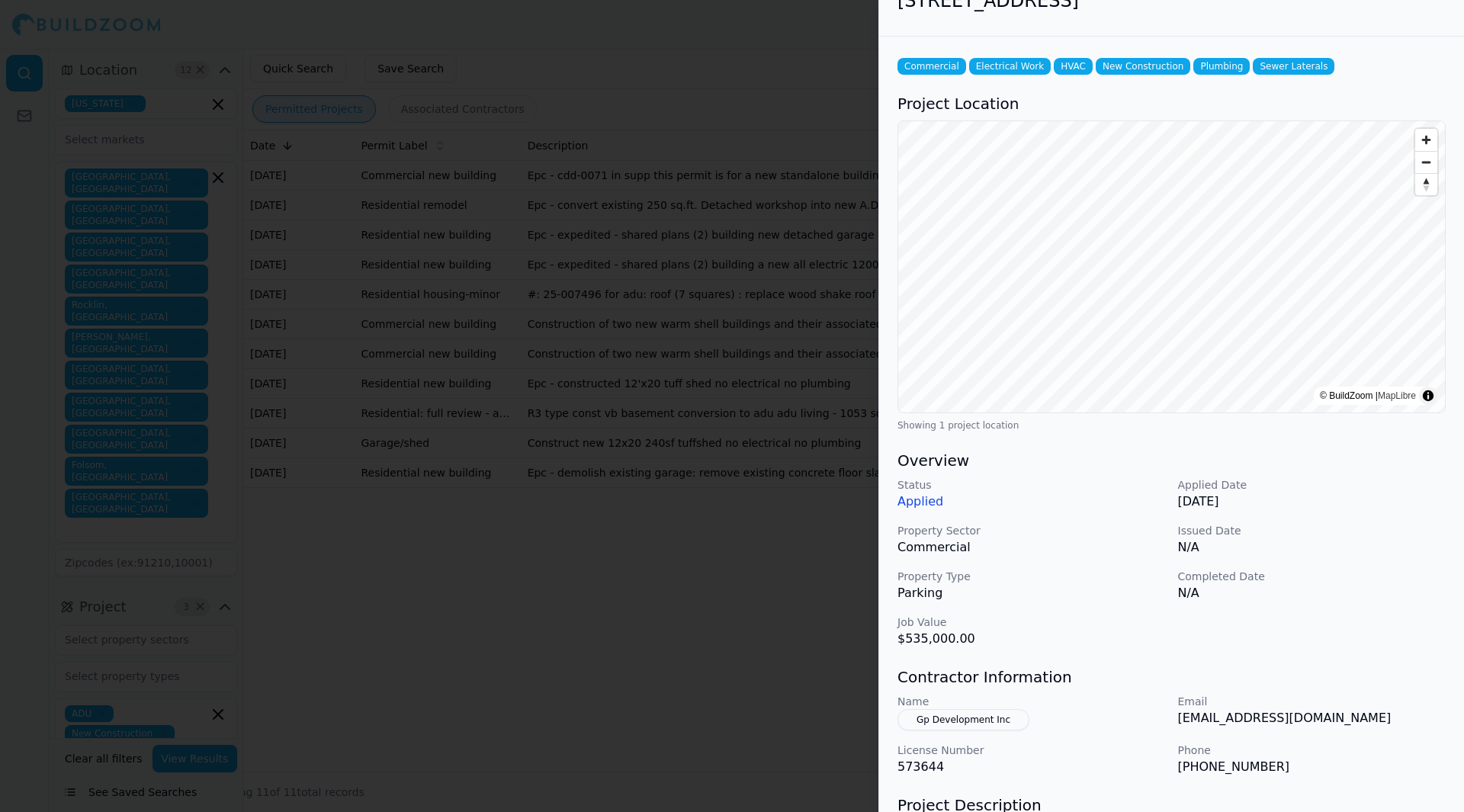
scroll to position [0, 0]
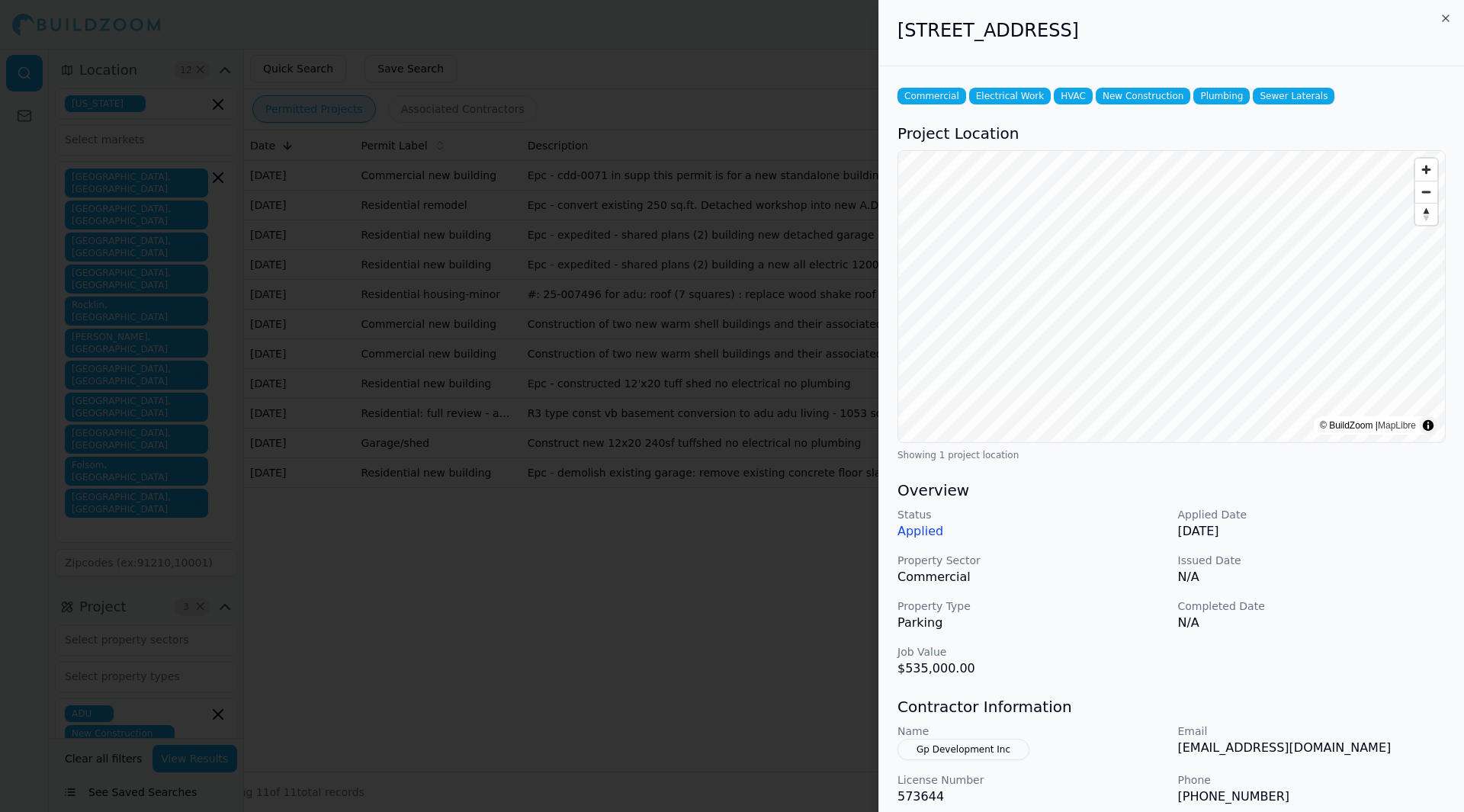
click at [1449, 10] on div "[STREET_ADDRESS]" at bounding box center [1172, 33] width 585 height 66
click at [1438, 24] on h2 "[STREET_ADDRESS]" at bounding box center [1172, 31] width 548 height 25
click at [1445, 18] on icon "button" at bounding box center [1445, 18] width 6 height 6
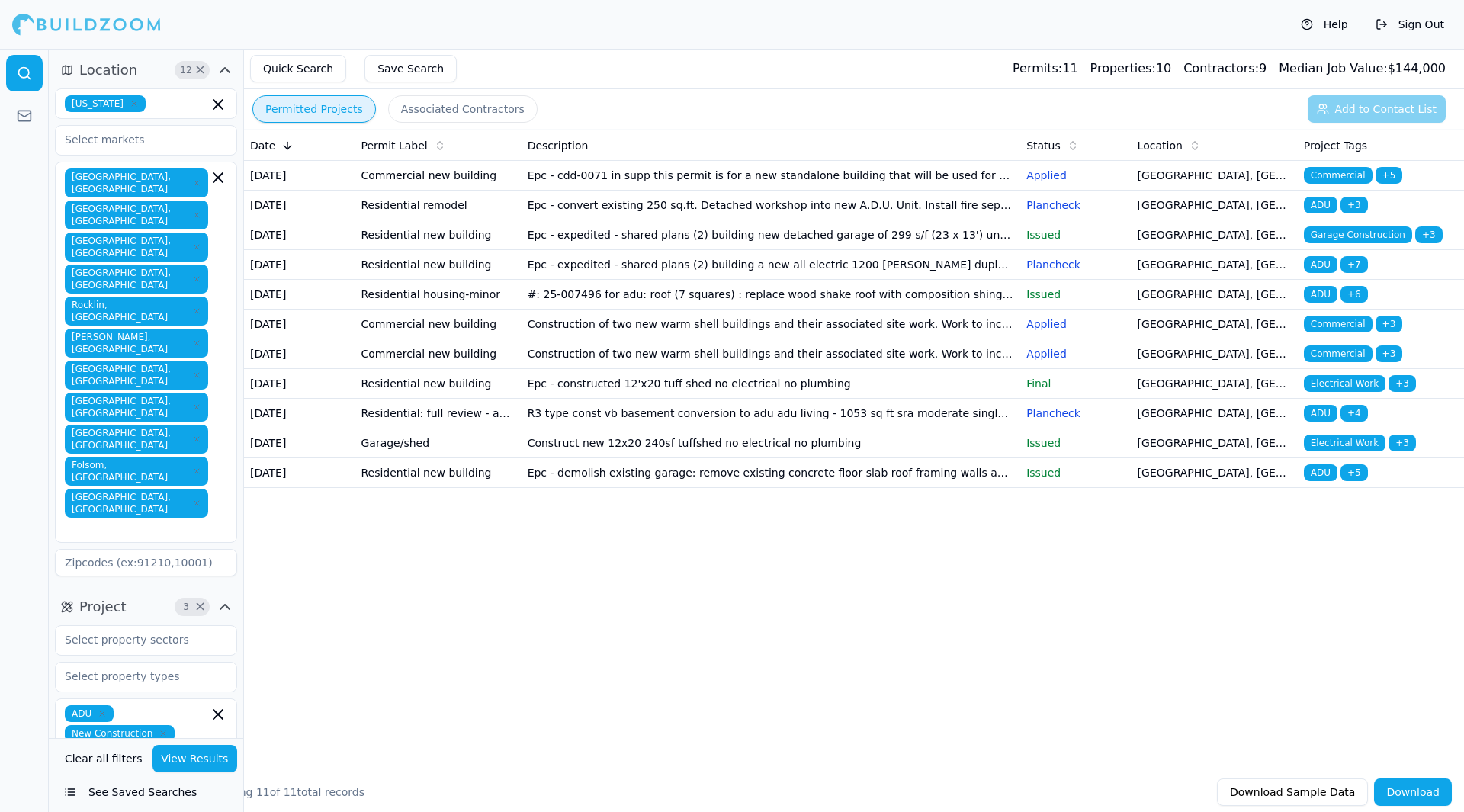
click at [1265, 182] on td "[GEOGRAPHIC_DATA], [GEOGRAPHIC_DATA]" at bounding box center [1215, 176] width 166 height 30
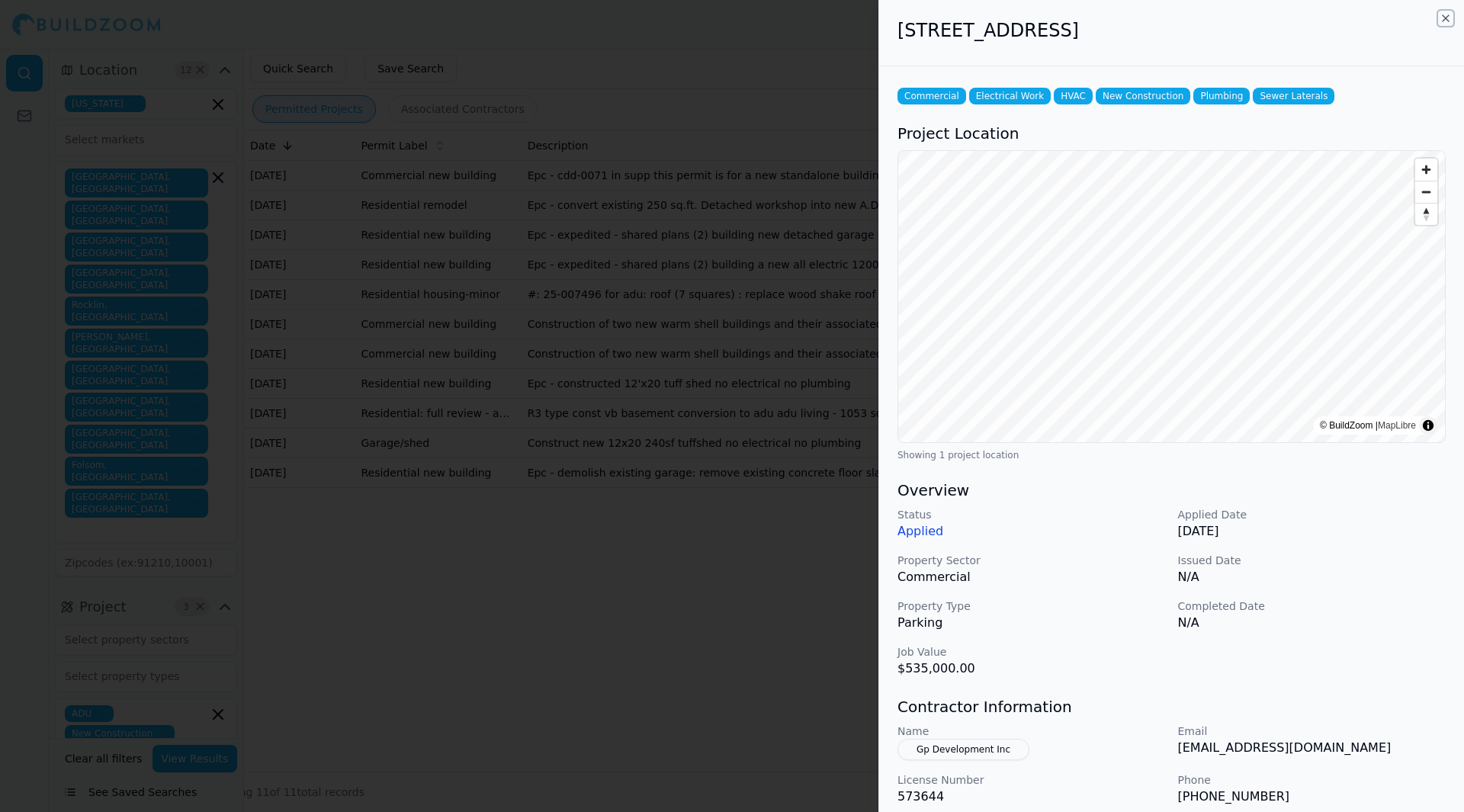
click at [1445, 22] on icon "button" at bounding box center [1446, 19] width 12 height 12
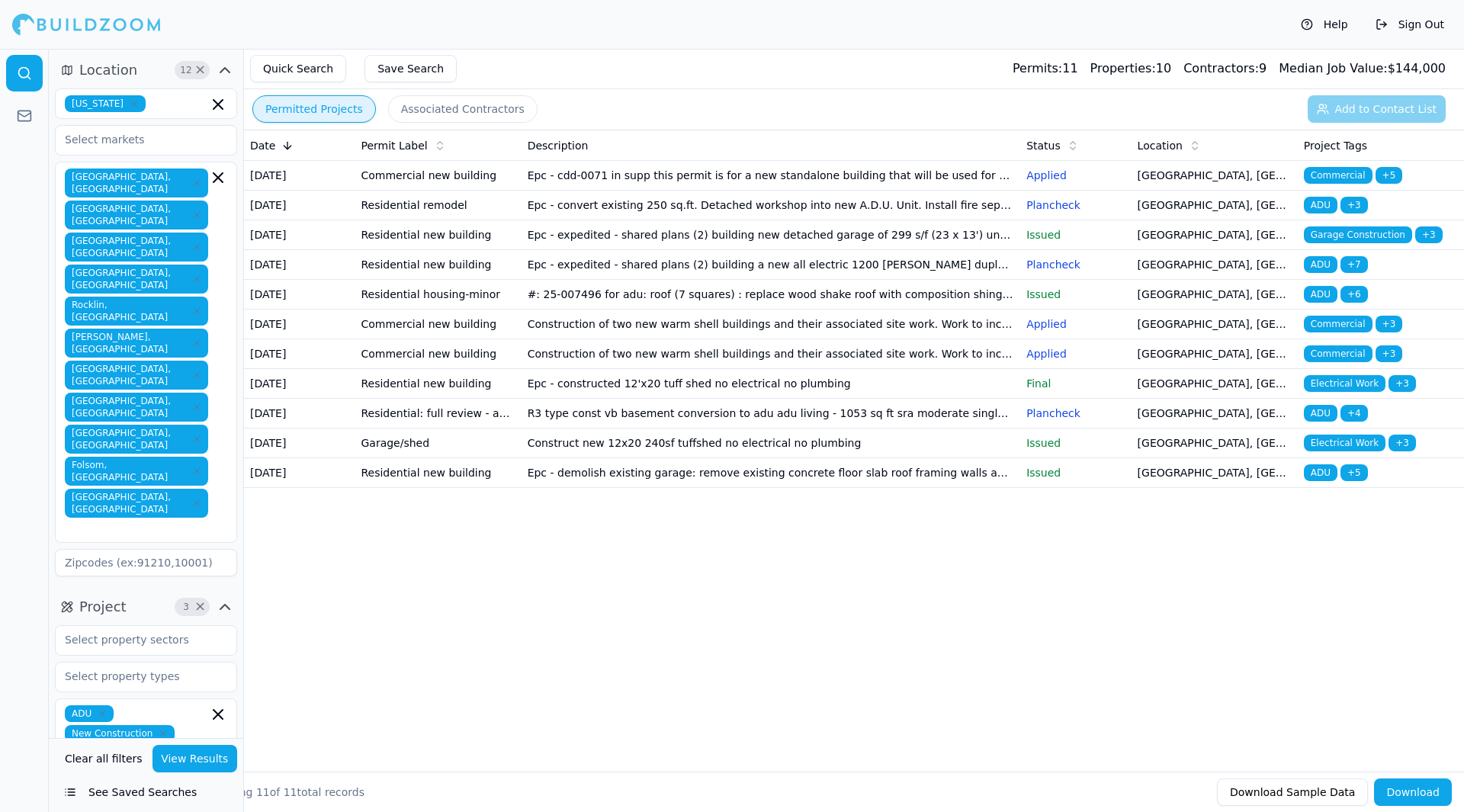
click at [652, 208] on td "Epc - convert existing 250 sq.ft. Detached workshop into new A.D.U. Unit. Insta…" at bounding box center [772, 206] width 500 height 30
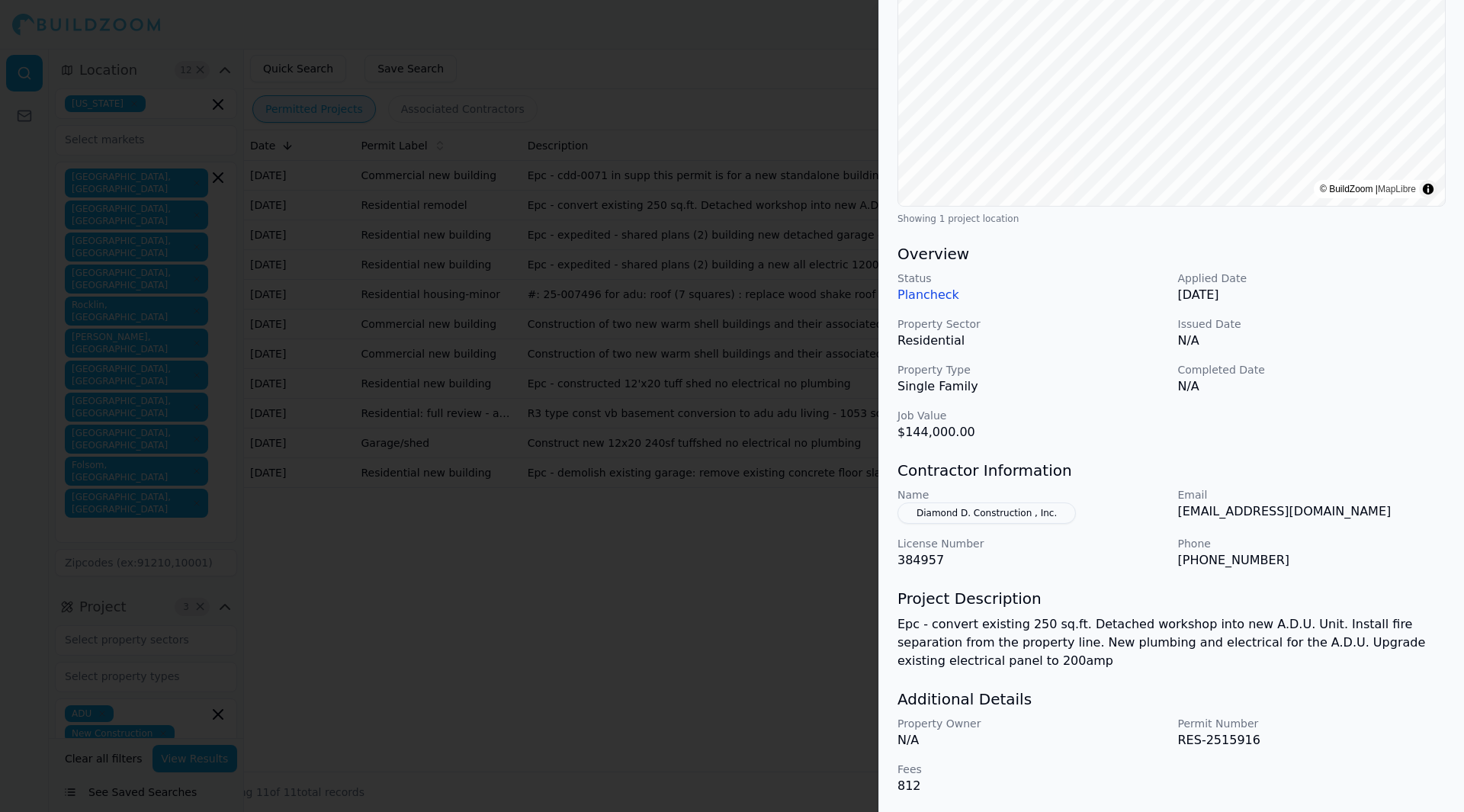
scroll to position [237, 0]
click at [1323, 507] on p "[EMAIL_ADDRESS][DOMAIN_NAME]" at bounding box center [1312, 509] width 268 height 19
drag, startPoint x: 1385, startPoint y: 509, endPoint x: 1178, endPoint y: 515, distance: 207.1
click at [1178, 515] on p "[EMAIL_ADDRESS][DOMAIN_NAME]" at bounding box center [1312, 509] width 268 height 19
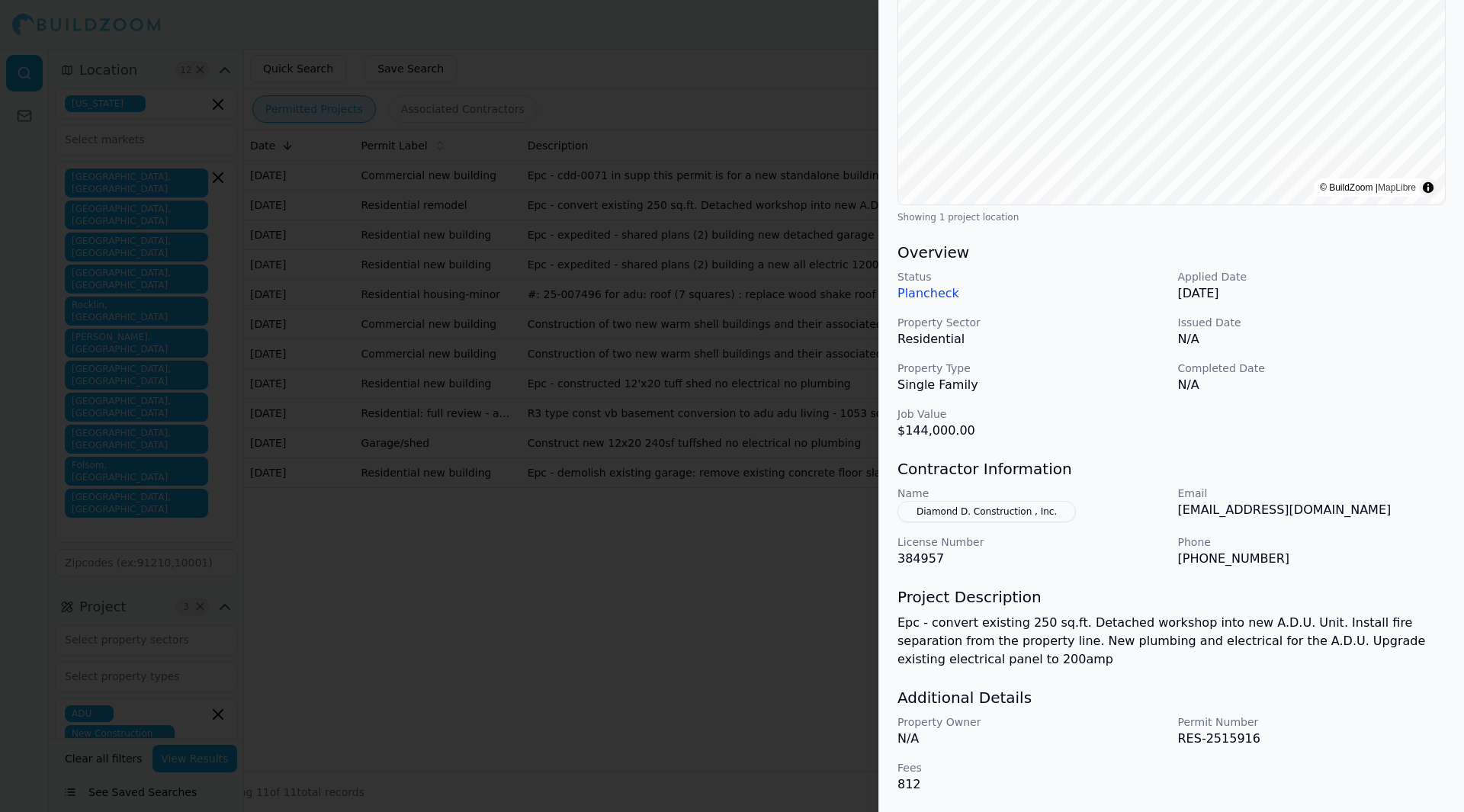
copy p "[EMAIL_ADDRESS][DOMAIN_NAME]"
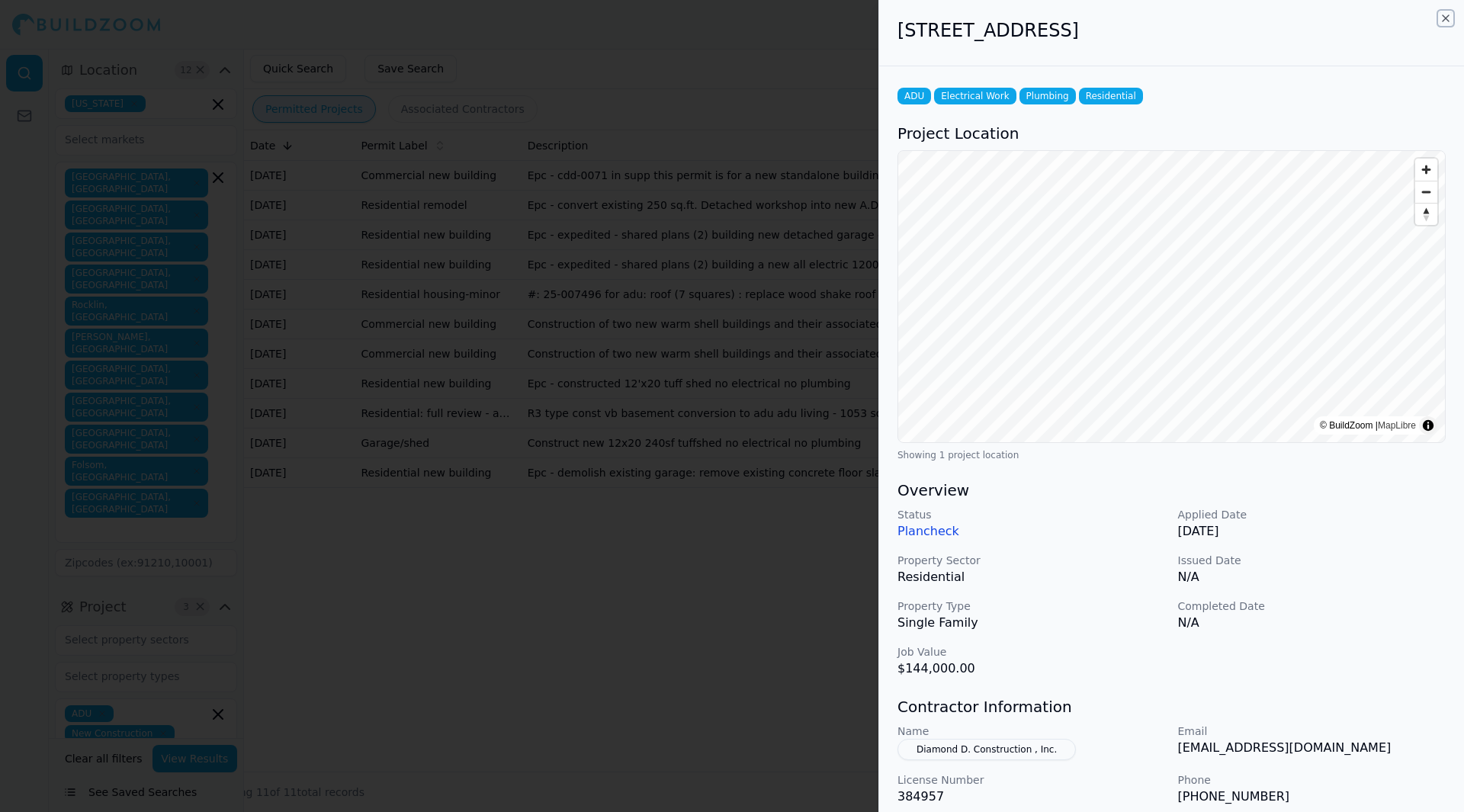
click at [1445, 19] on icon "button" at bounding box center [1446, 19] width 12 height 12
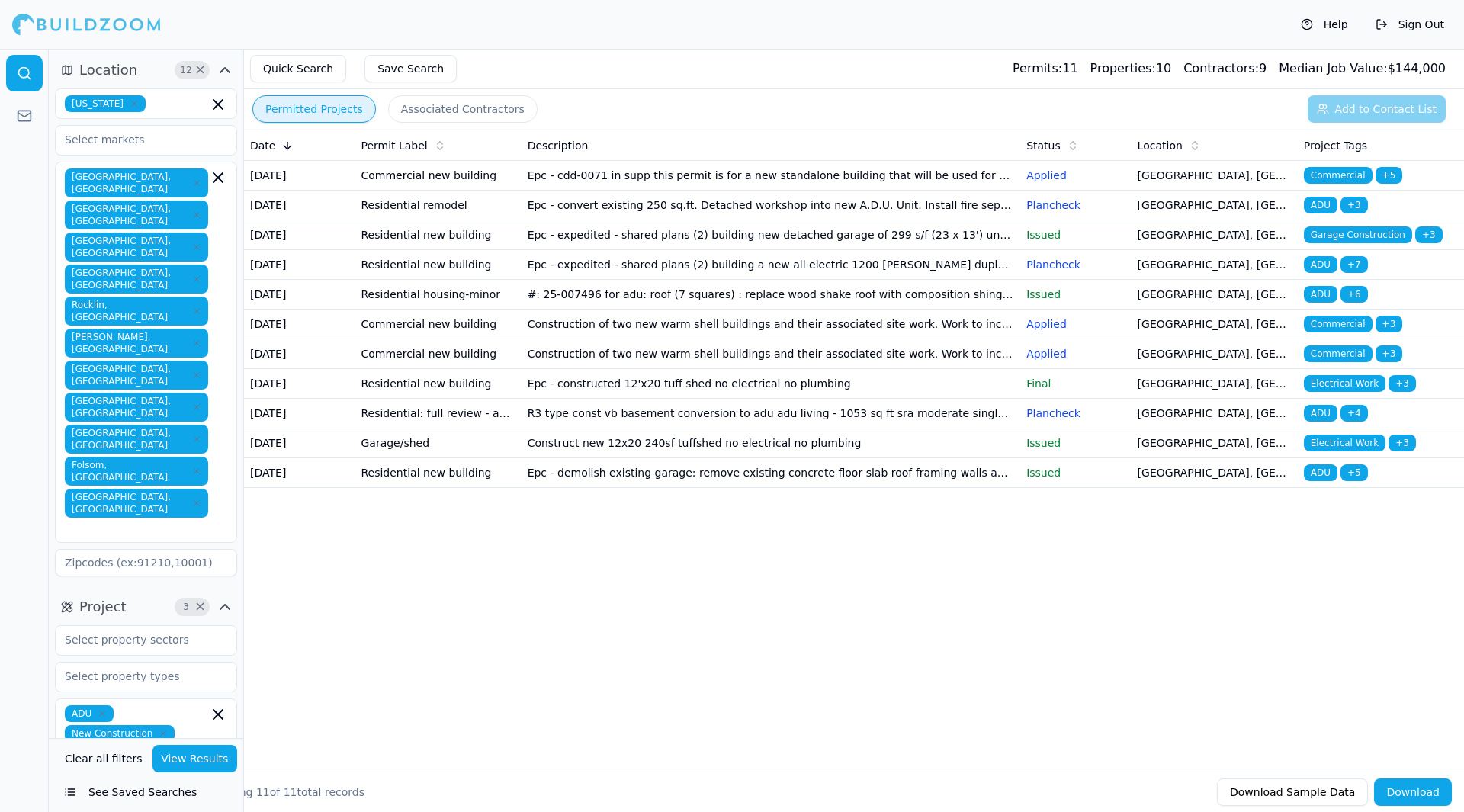
click at [995, 250] on td "Epc - expedited - shared plans (2) building new detached garage of 299 s/f (23 …" at bounding box center [772, 236] width 500 height 30
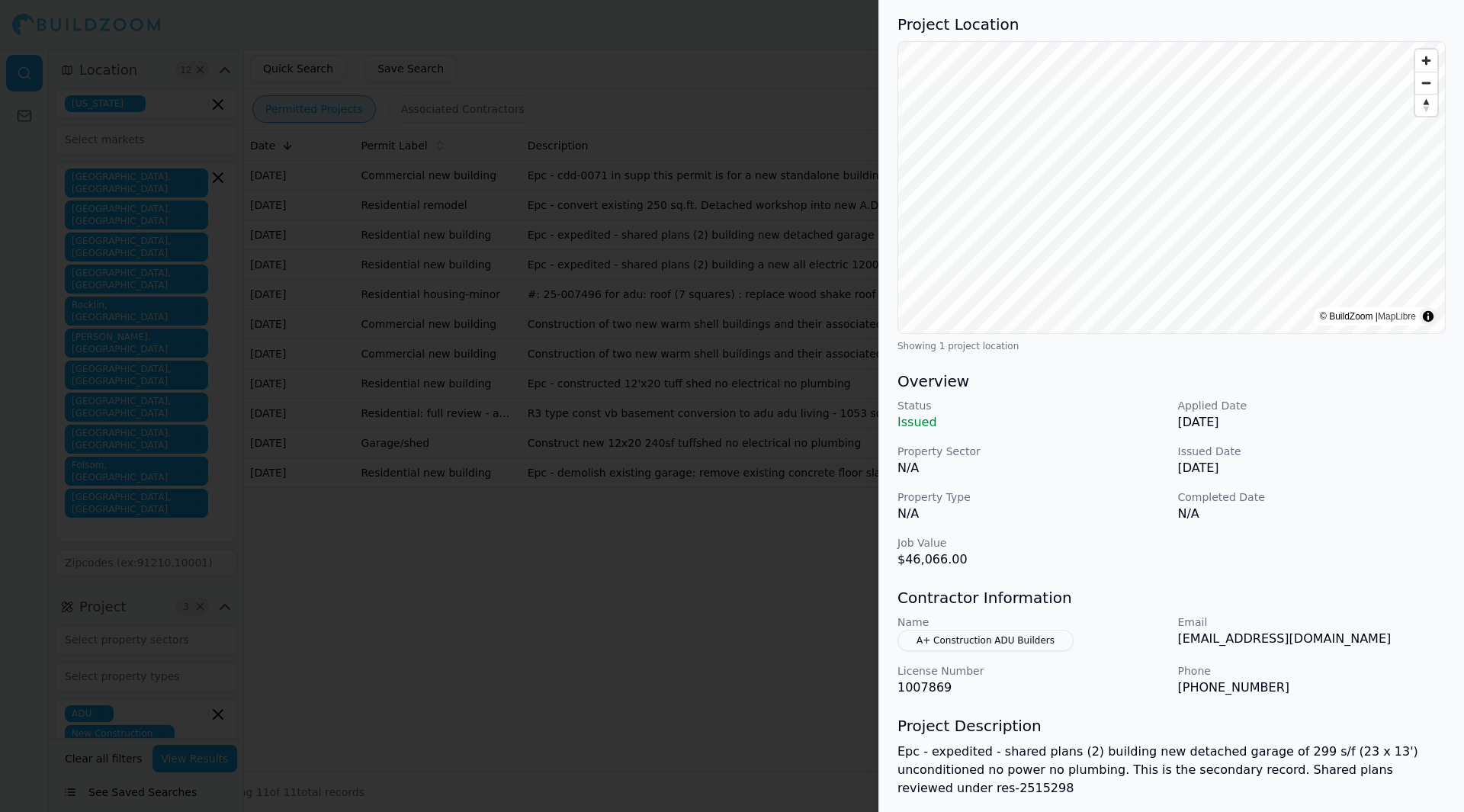
scroll to position [220, 0]
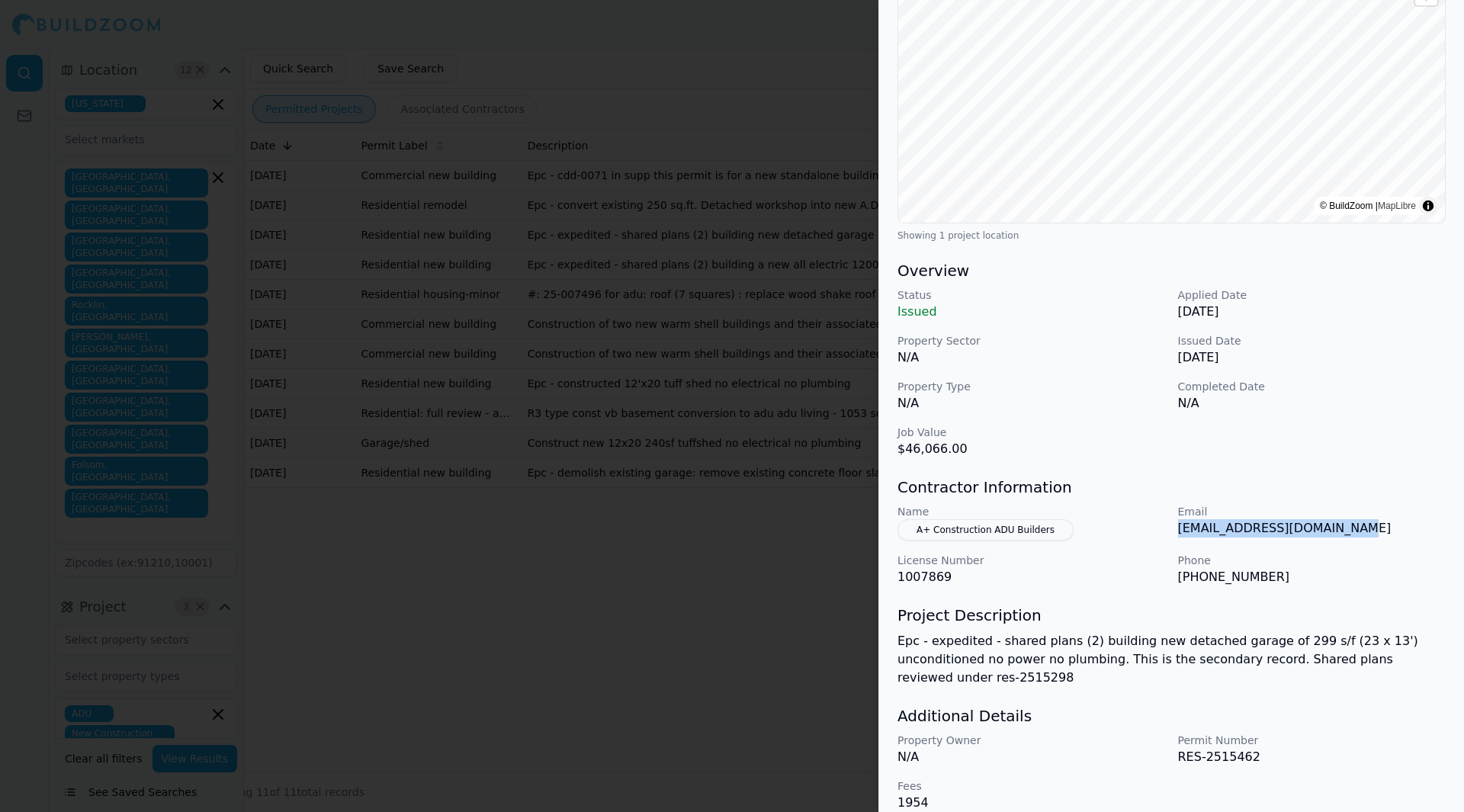
drag, startPoint x: 1332, startPoint y: 528, endPoint x: 1173, endPoint y: 539, distance: 159.4
click at [1173, 539] on div "Name A+ Construction ADU Builders Email [EMAIL_ADDRESS][DOMAIN_NAME] License Nu…" at bounding box center [1172, 545] width 548 height 82
copy p "[EMAIL_ADDRESS][DOMAIN_NAME]"
click at [766, 653] on div at bounding box center [732, 406] width 1464 height 812
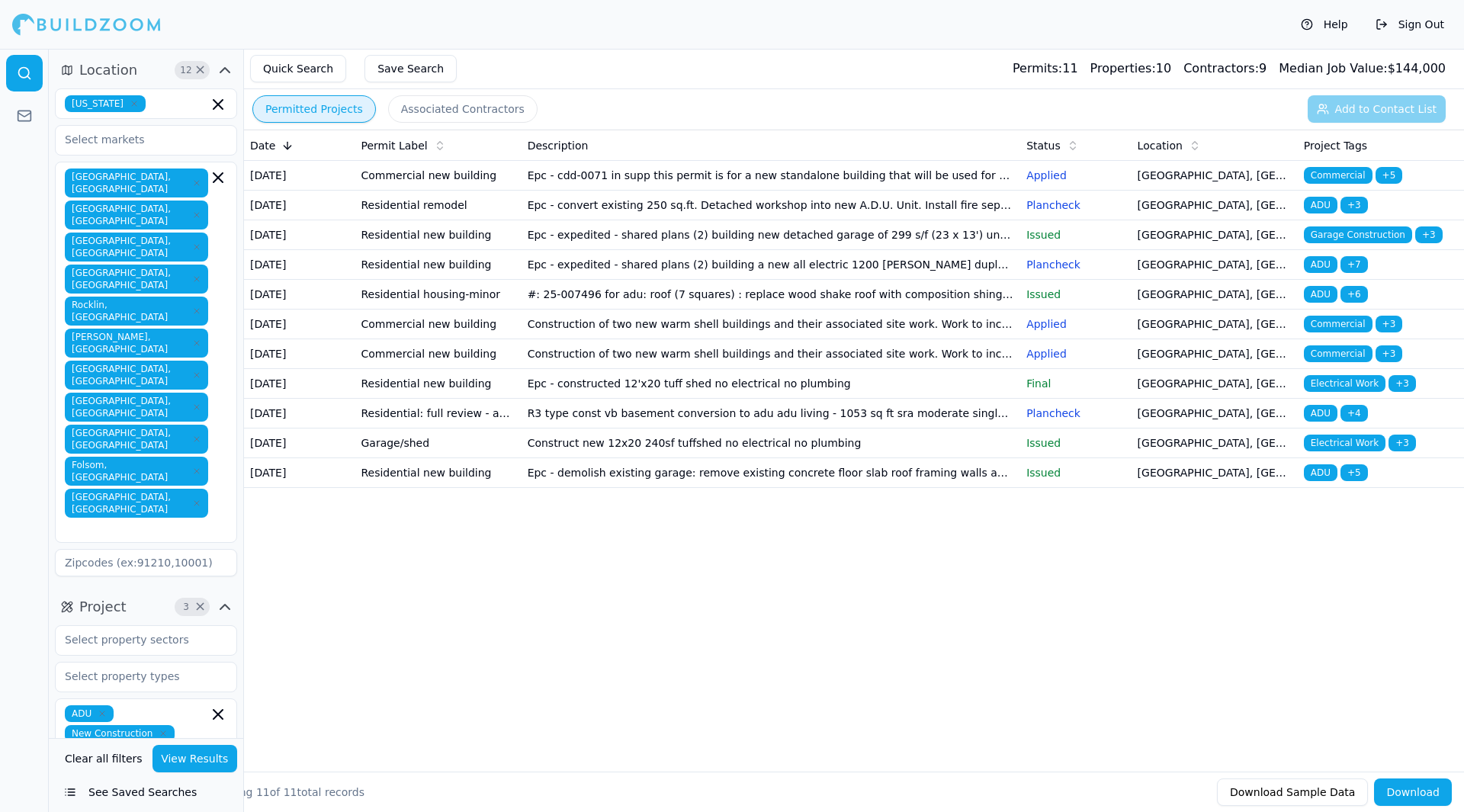
click at [963, 280] on td "Epc - expedited - shared plans (2) building a new all electric 1200 [PERSON_NAM…" at bounding box center [772, 265] width 500 height 30
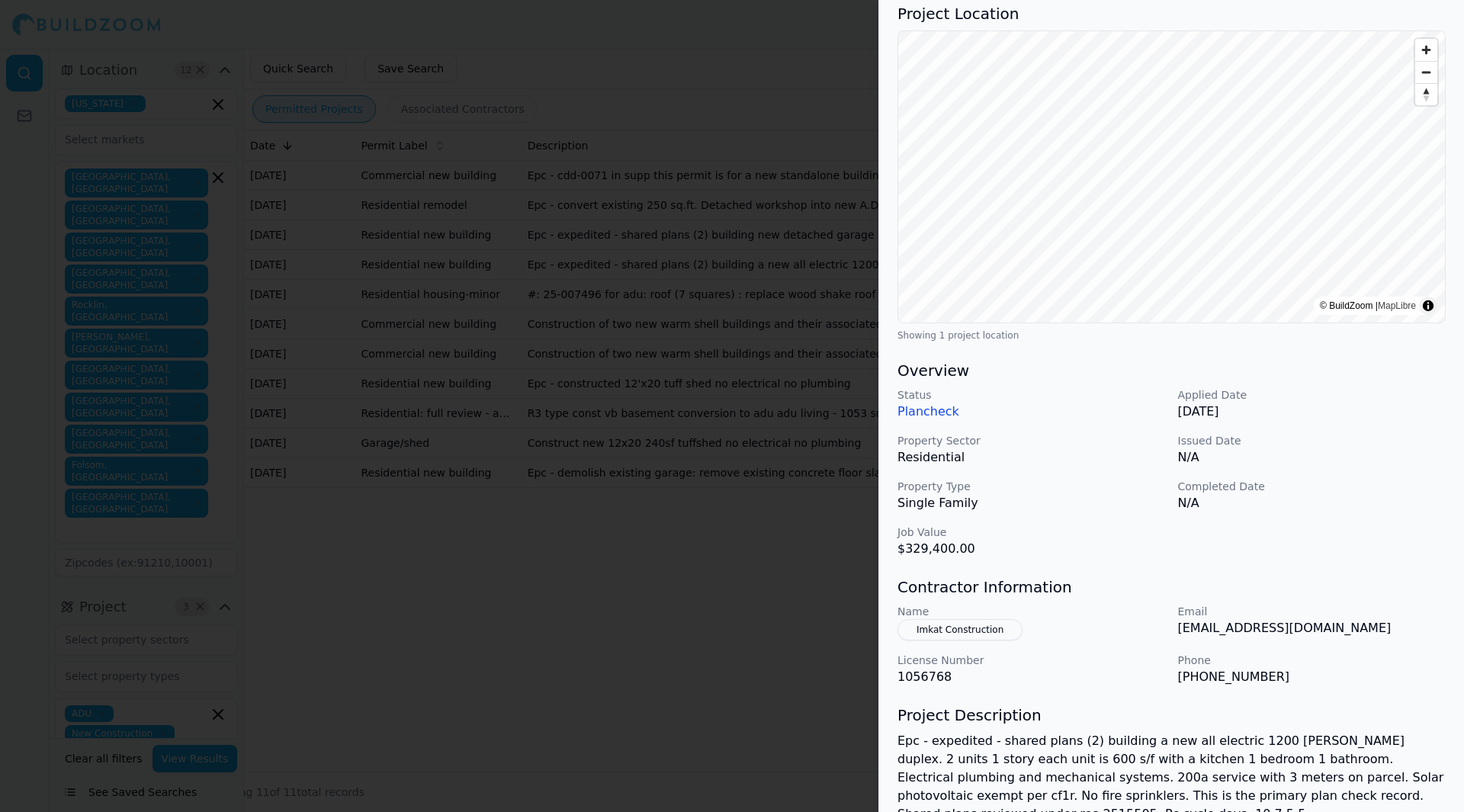
scroll to position [276, 0]
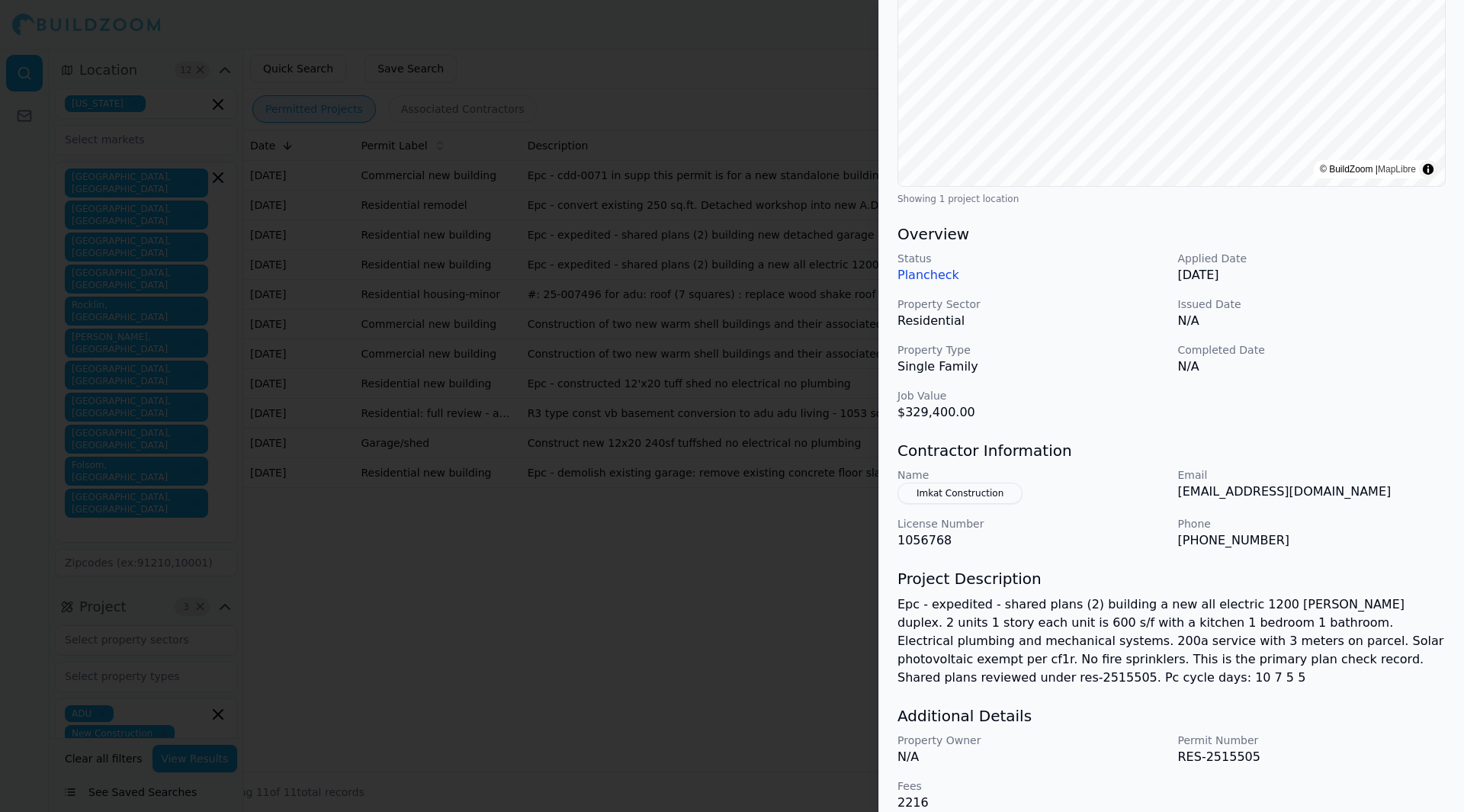
click at [1287, 493] on p "[EMAIL_ADDRESS][DOMAIN_NAME]" at bounding box center [1312, 492] width 268 height 19
drag, startPoint x: 1349, startPoint y: 492, endPoint x: 1181, endPoint y: 496, distance: 168.0
click at [1181, 496] on p "[EMAIL_ADDRESS][DOMAIN_NAME]" at bounding box center [1312, 492] width 268 height 19
copy p "[EMAIL_ADDRESS][DOMAIN_NAME]"
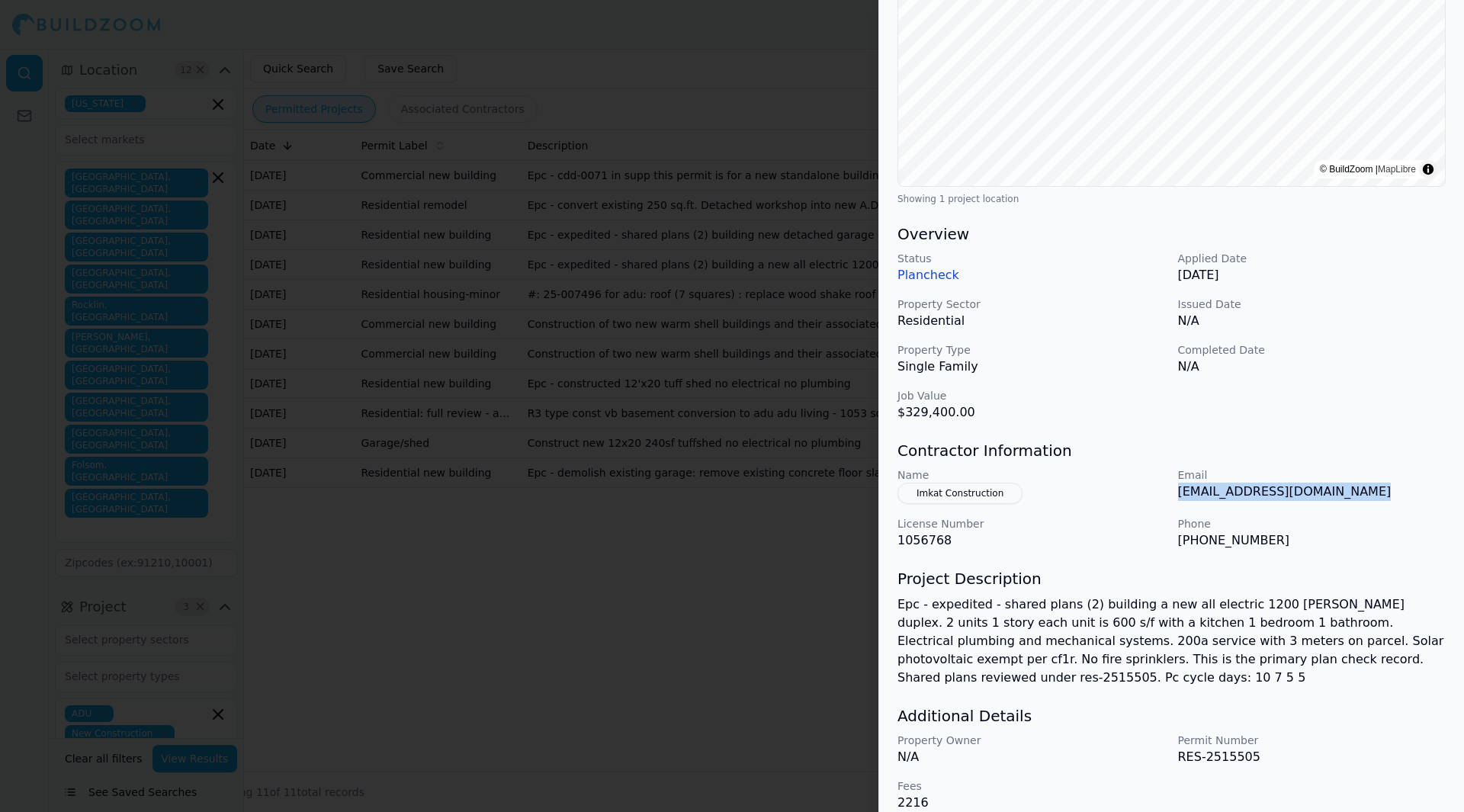
click at [841, 623] on div at bounding box center [732, 406] width 1464 height 812
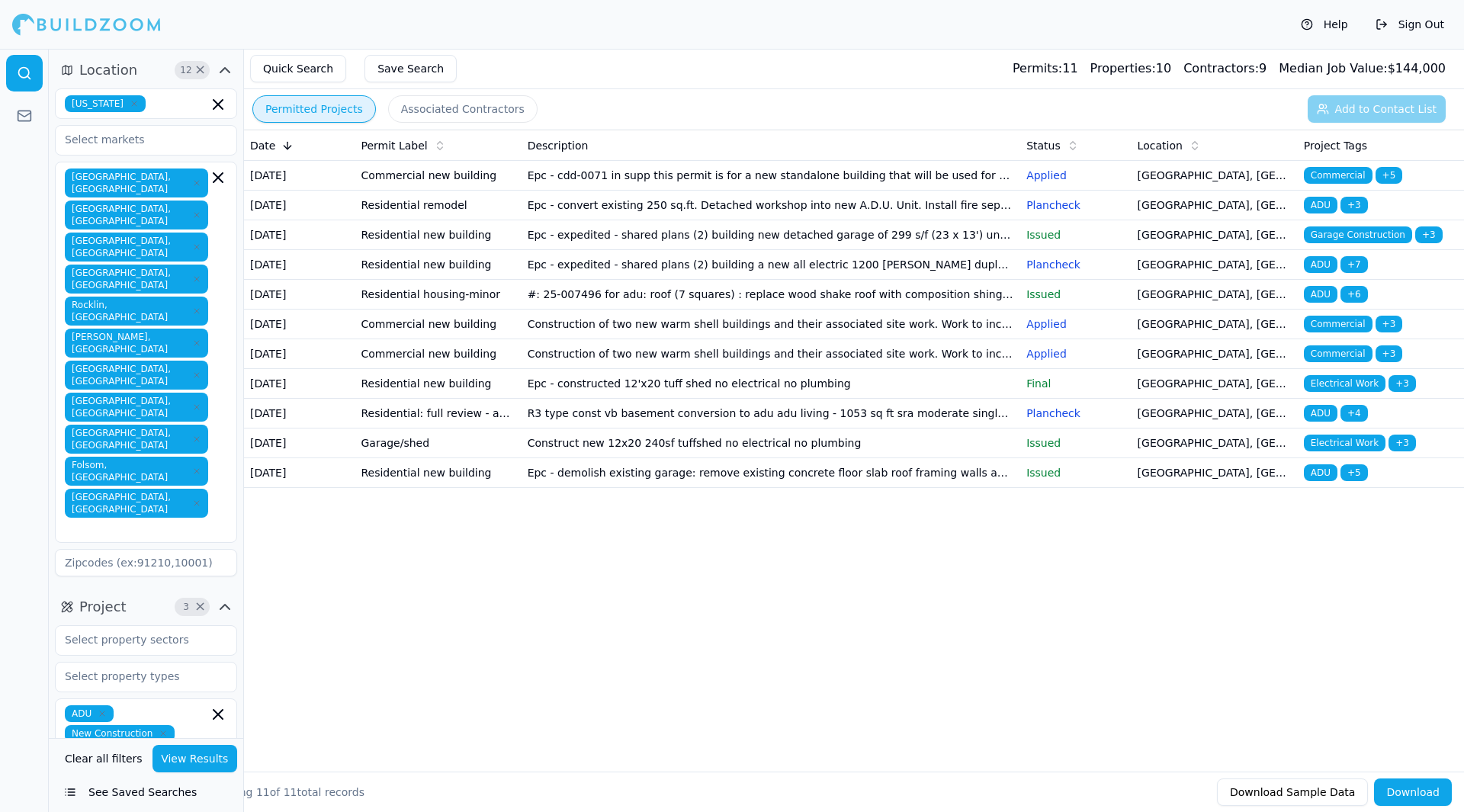
click at [876, 310] on td "#: 25-007496 for adu: roof (7 squares) : replace wood shake roof with compositi…" at bounding box center [772, 295] width 500 height 30
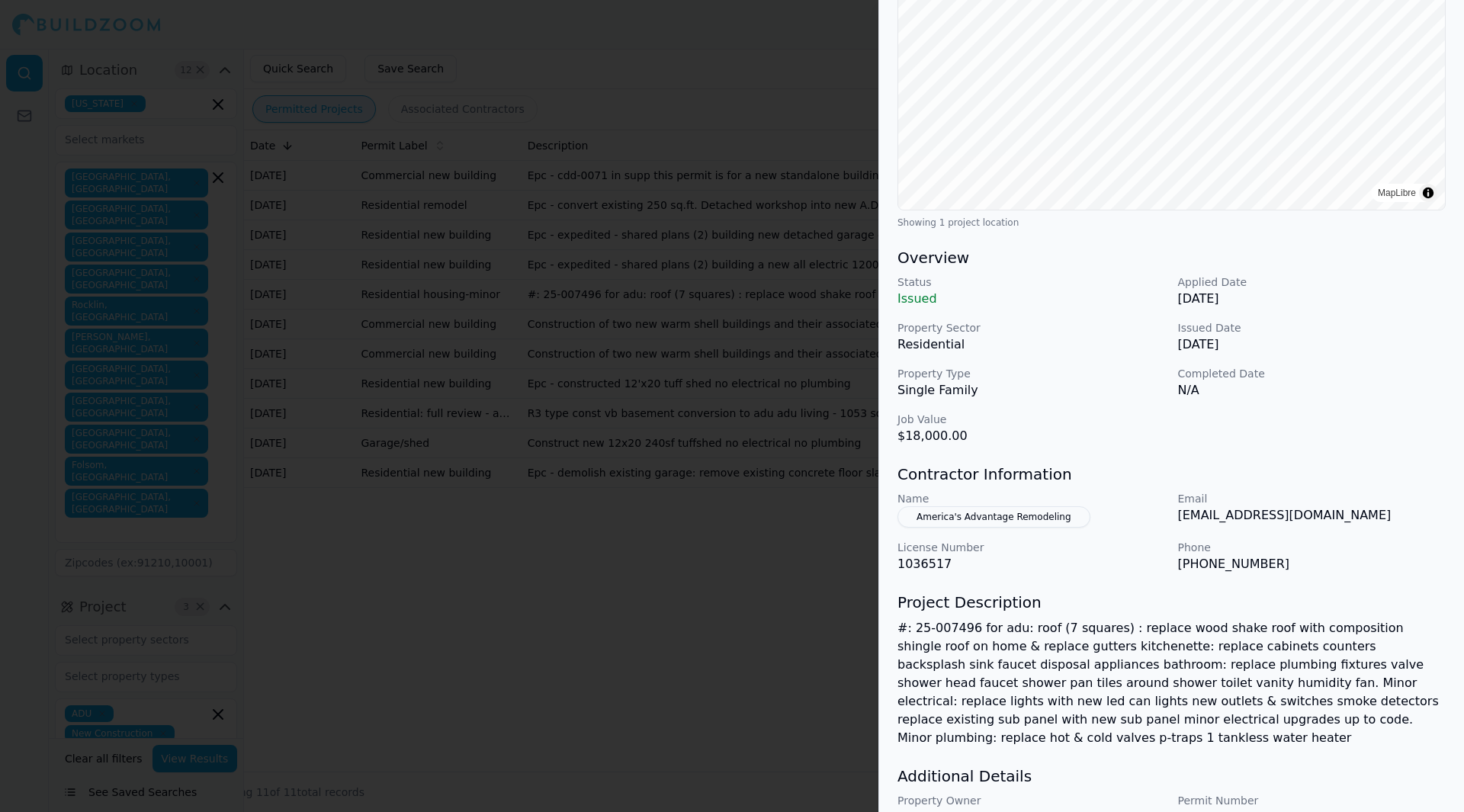
scroll to position [229, 0]
drag, startPoint x: 1309, startPoint y: 516, endPoint x: 1178, endPoint y: 523, distance: 131.2
click at [1178, 523] on p "[EMAIL_ADDRESS][DOMAIN_NAME]" at bounding box center [1312, 518] width 268 height 19
copy p "[EMAIL_ADDRESS][DOMAIN_NAME]"
click at [834, 559] on div at bounding box center [732, 406] width 1464 height 812
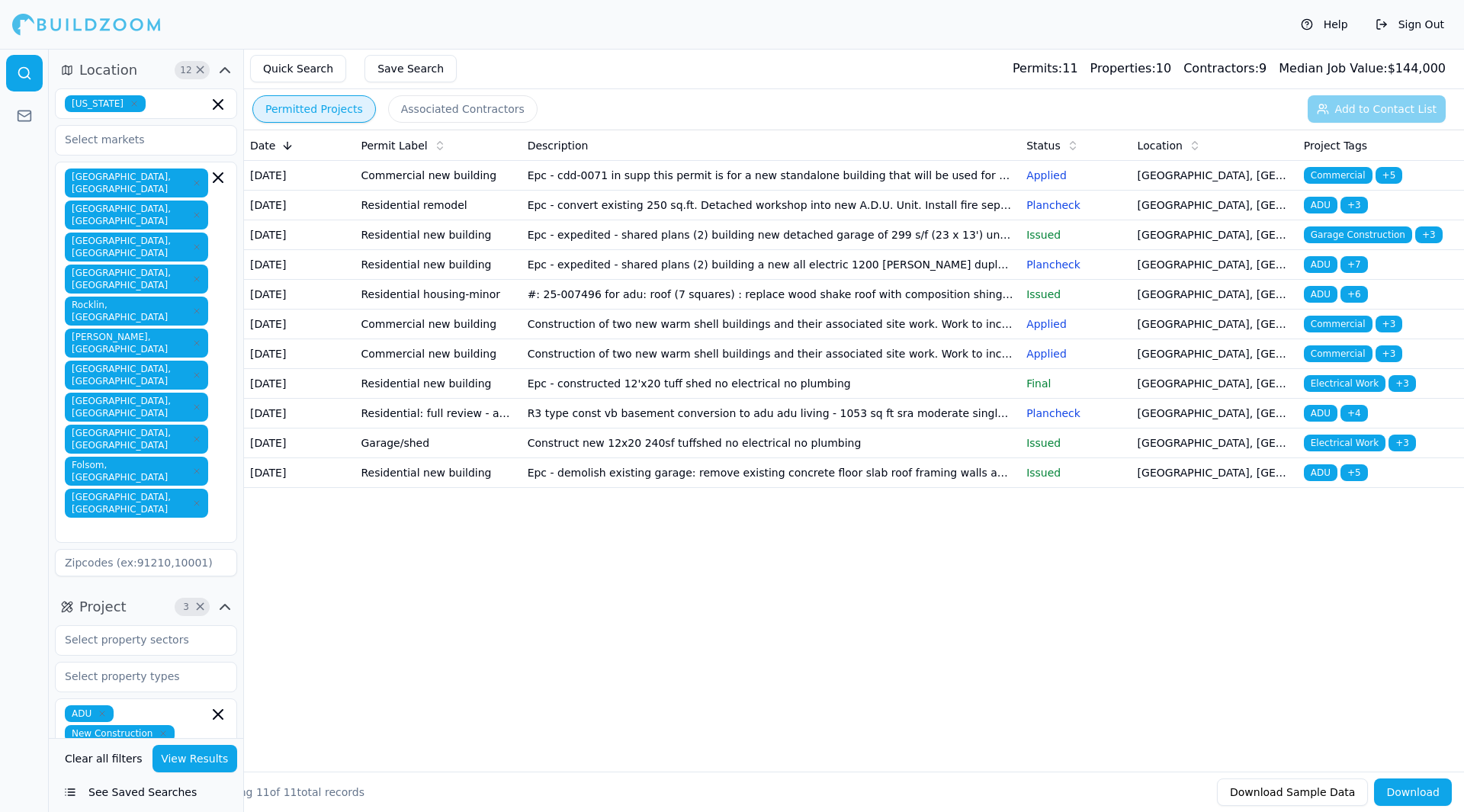
click at [807, 339] on td "Construction of two new warm shell buildings and their associated site work. Wo…" at bounding box center [772, 325] width 500 height 30
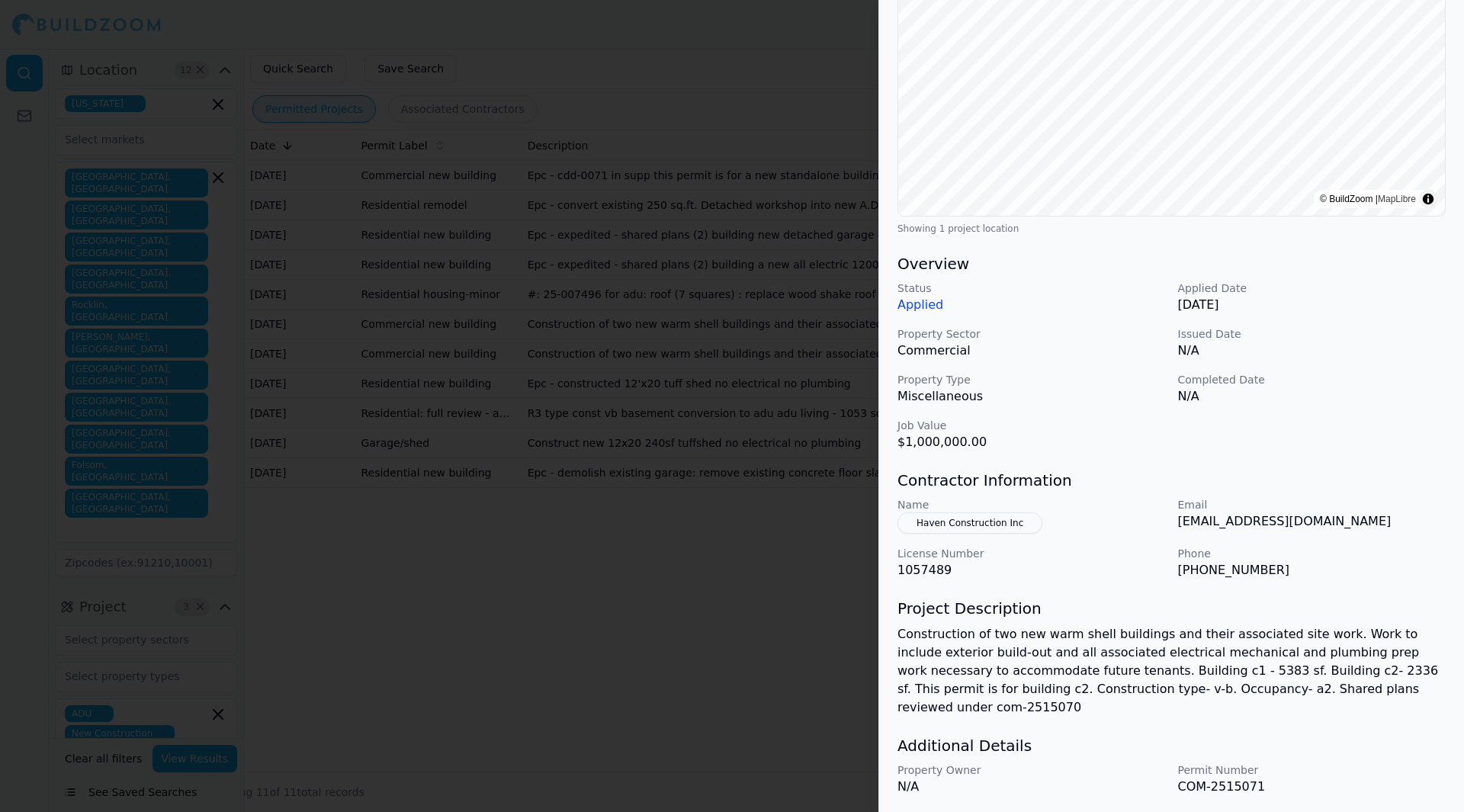
scroll to position [256, 0]
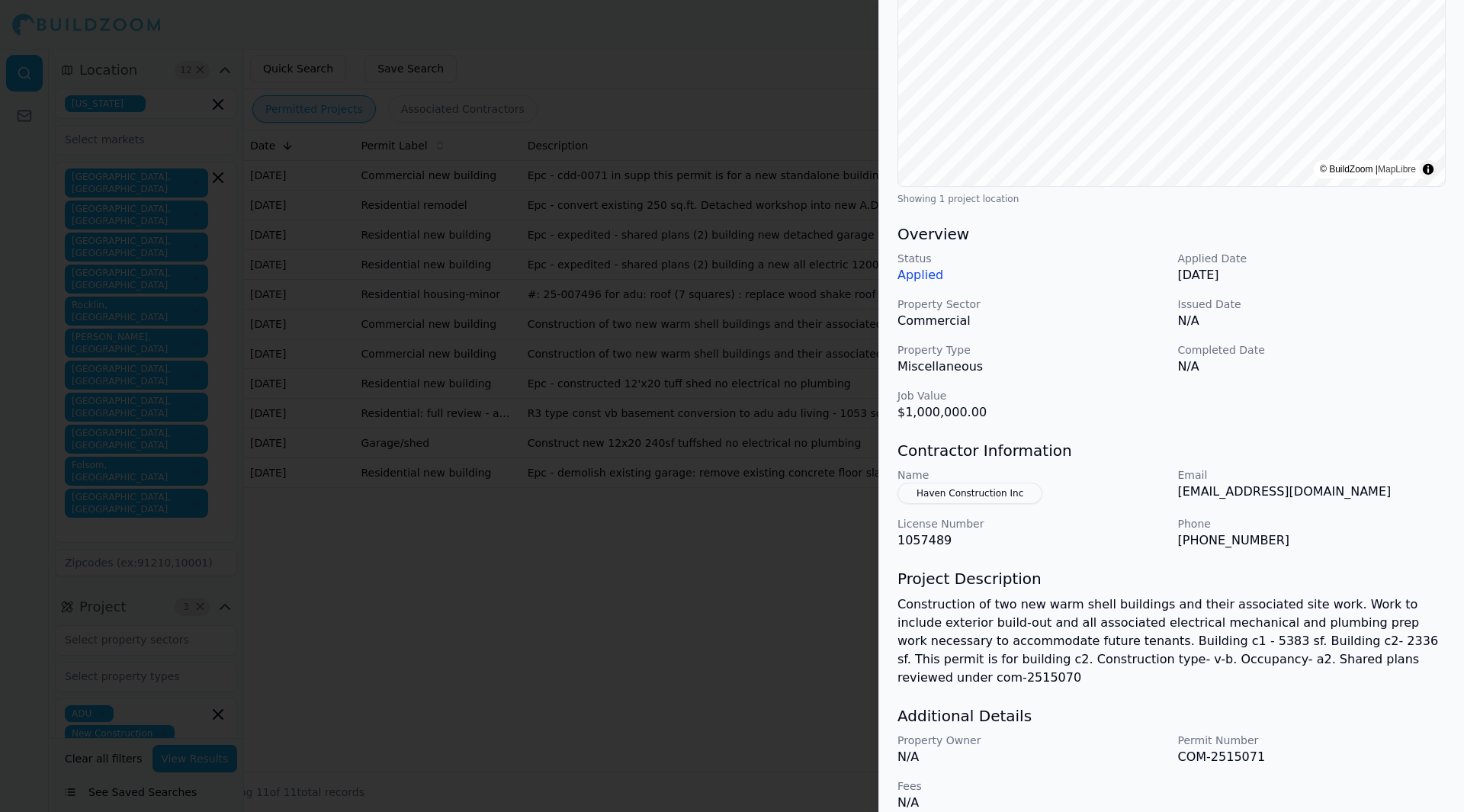
drag, startPoint x: 1373, startPoint y: 492, endPoint x: 1180, endPoint y: 491, distance: 193.0
click at [1180, 491] on p "[EMAIL_ADDRESS][DOMAIN_NAME]" at bounding box center [1312, 492] width 268 height 19
copy p "[PERSON_NAME][EMAIL_ADDRESS][DOMAIN_NAME]"
click at [599, 412] on div at bounding box center [732, 406] width 1464 height 812
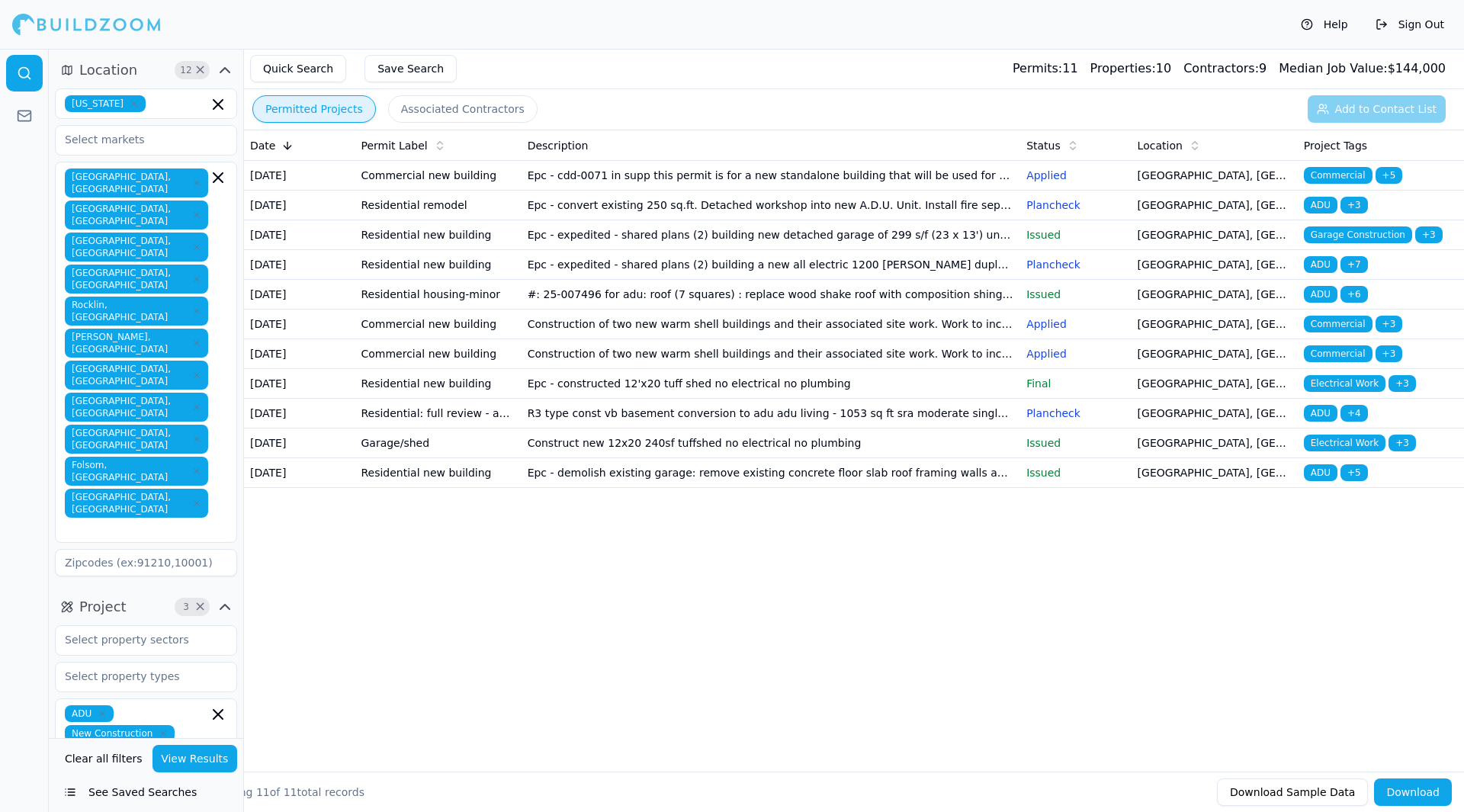
click at [604, 399] on td "Epc - constructed 12'x20 tuff shed no electrical no plumbing" at bounding box center [772, 384] width 500 height 30
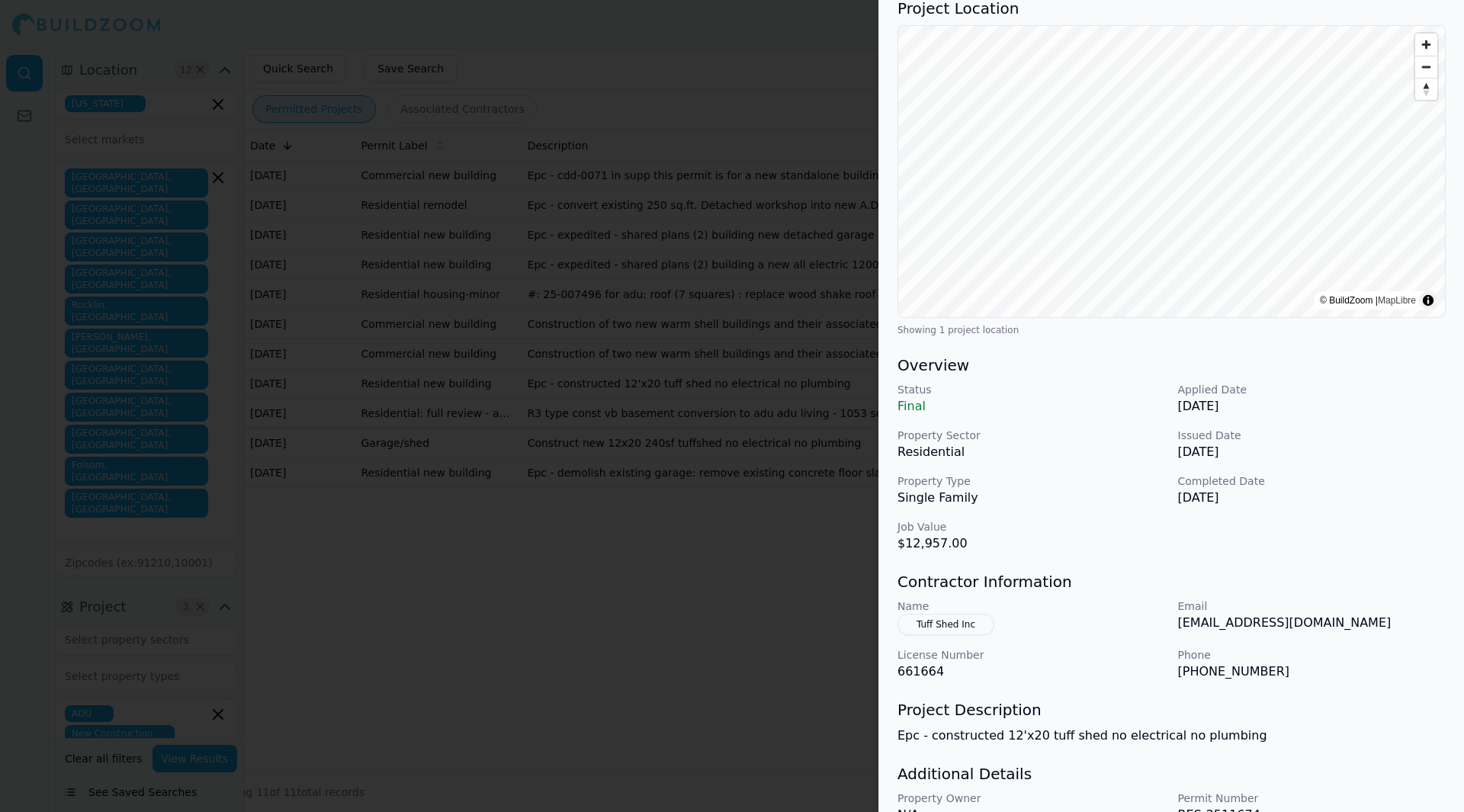
scroll to position [201, 0]
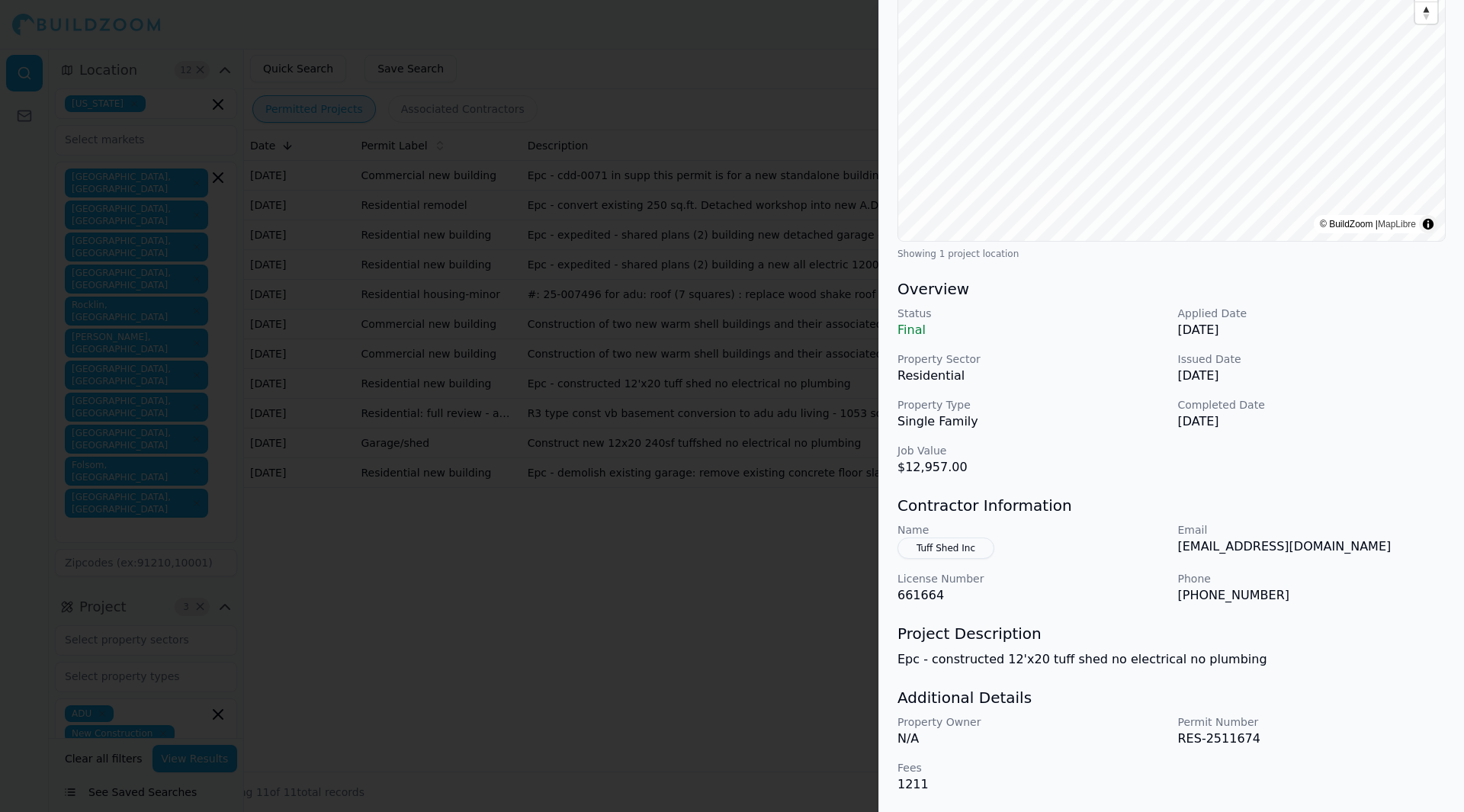
click at [566, 511] on div at bounding box center [732, 406] width 1464 height 812
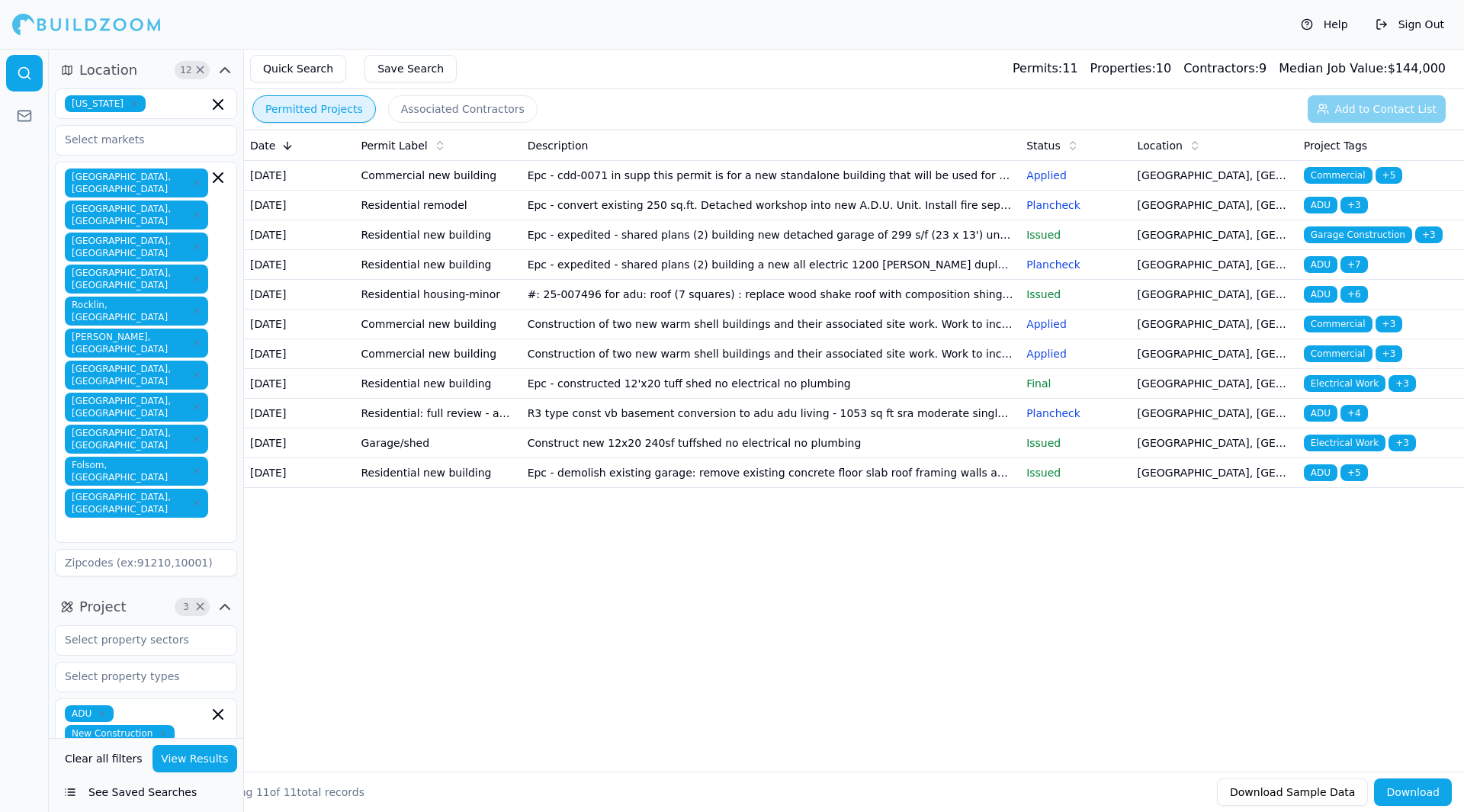
click at [660, 428] on td "R3 type const vb basement conversion to adu adu living - 1053 sq ft sra moderat…" at bounding box center [772, 414] width 500 height 30
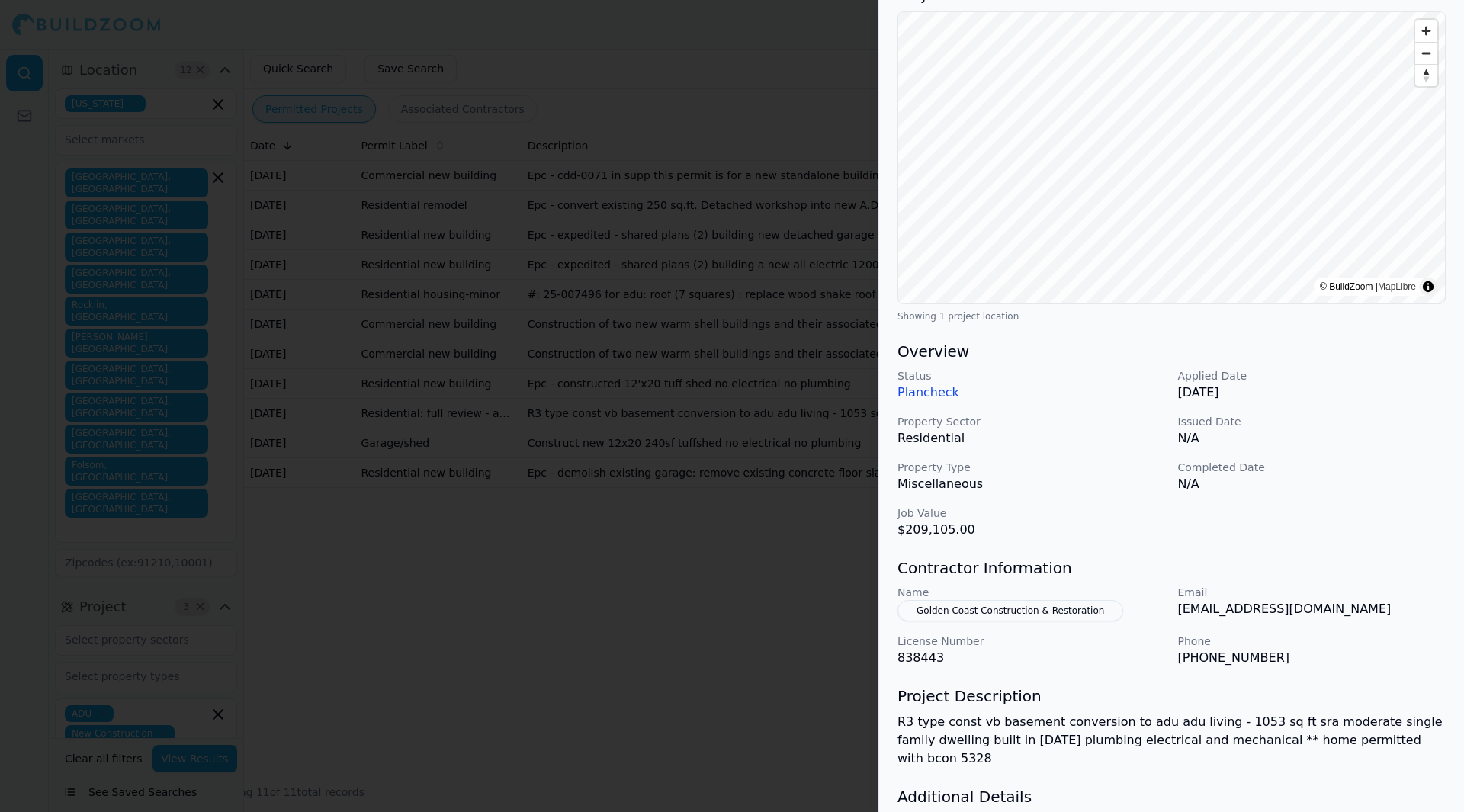
scroll to position [220, 0]
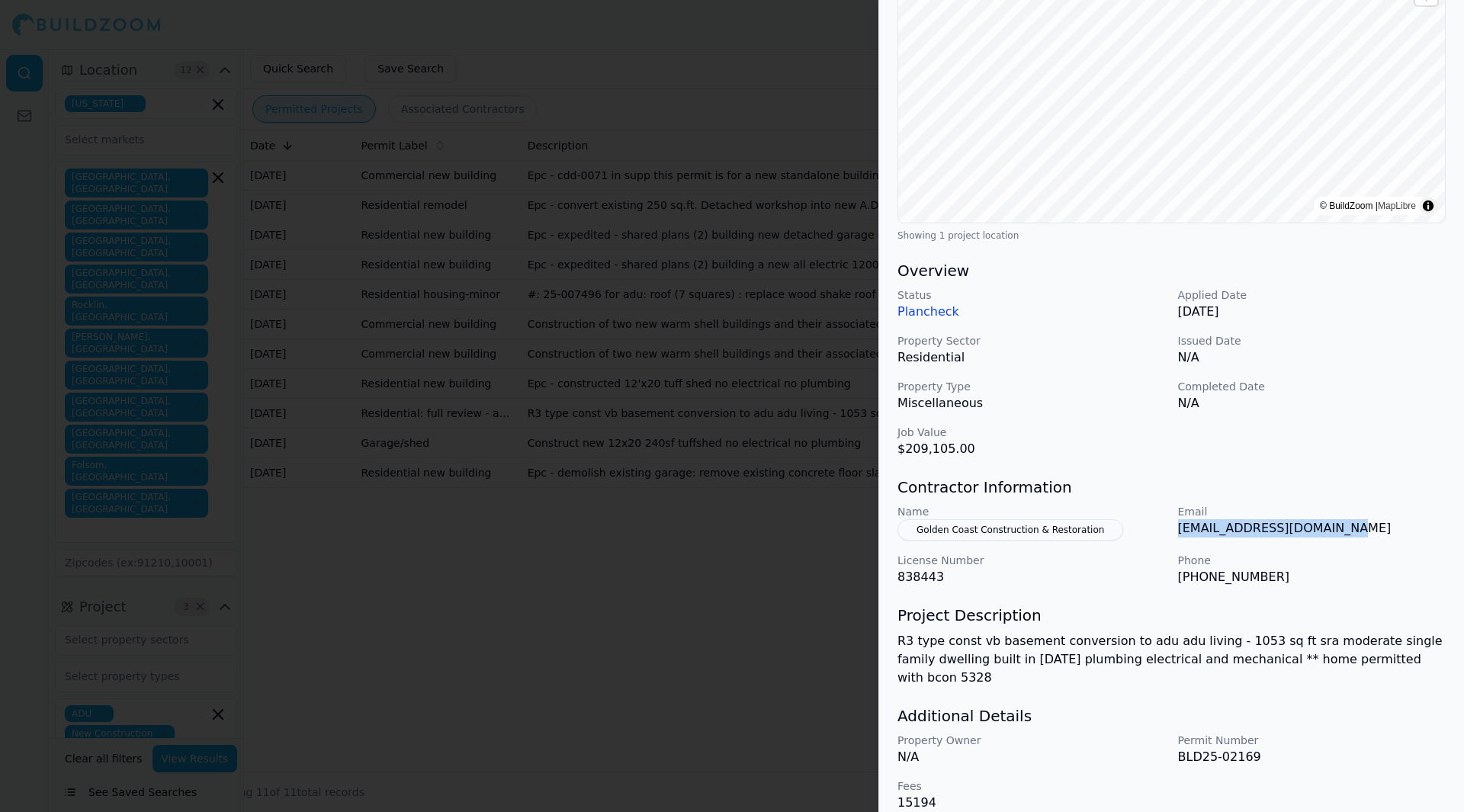
drag, startPoint x: 1354, startPoint y: 530, endPoint x: 1178, endPoint y: 538, distance: 176.2
click at [1178, 538] on div "Email [EMAIL_ADDRESS][DOMAIN_NAME]" at bounding box center [1312, 522] width 268 height 36
copy p "[EMAIL_ADDRESS][DOMAIN_NAME]"
click at [713, 613] on div at bounding box center [732, 406] width 1464 height 812
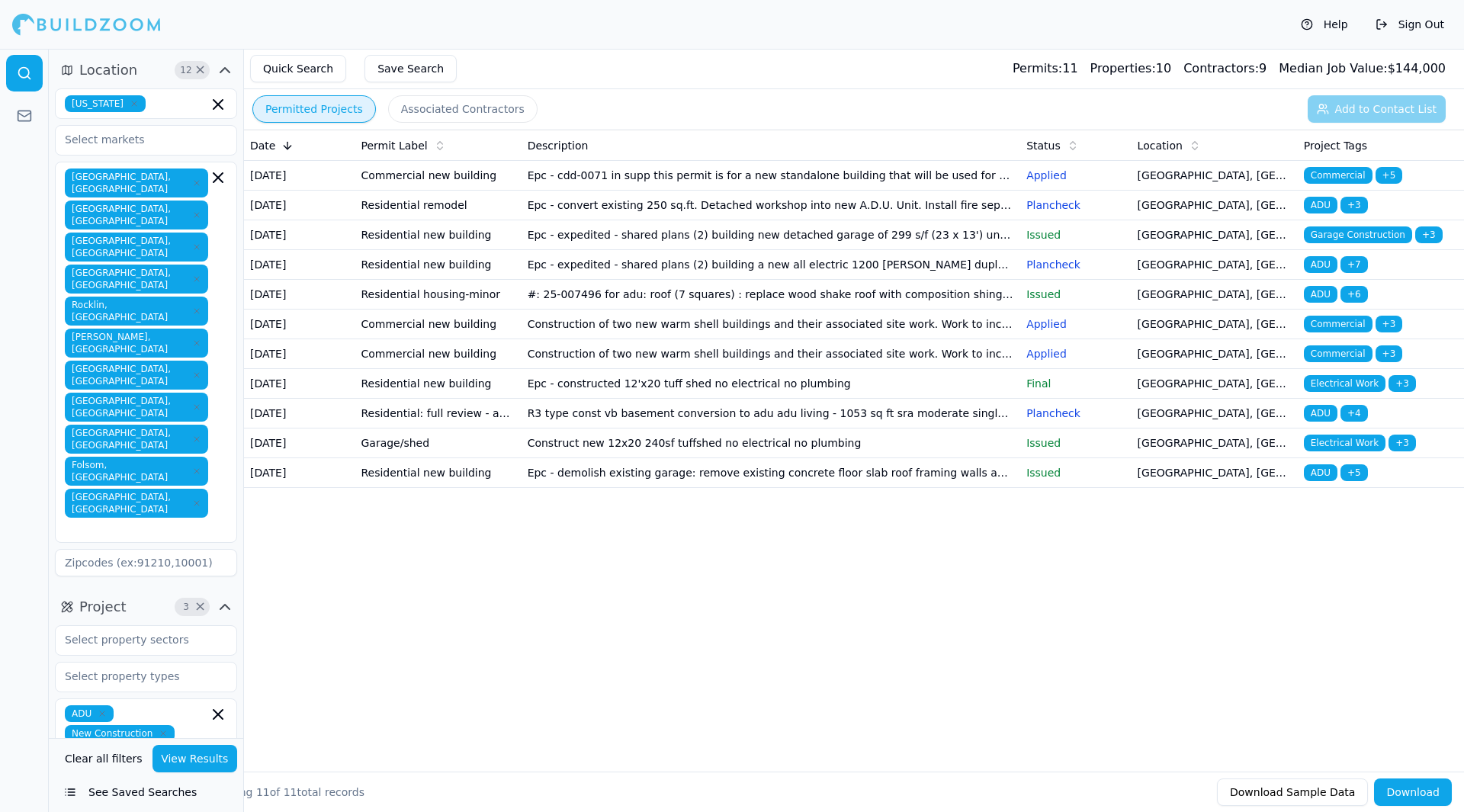
click at [758, 488] on td "Epc - demolish existing garage: remove existing concrete floor slab roof framin…" at bounding box center [772, 473] width 500 height 30
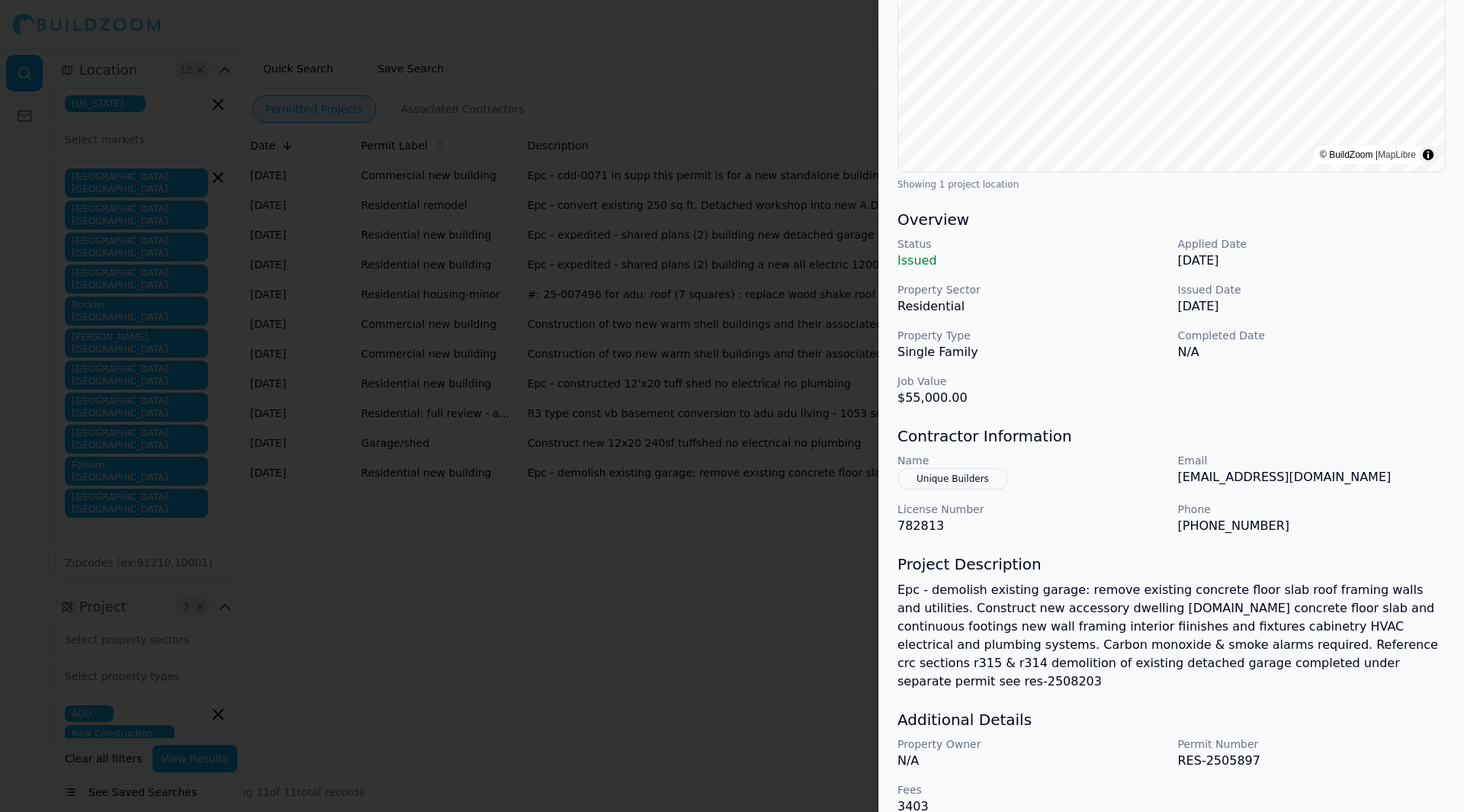
scroll to position [274, 0]
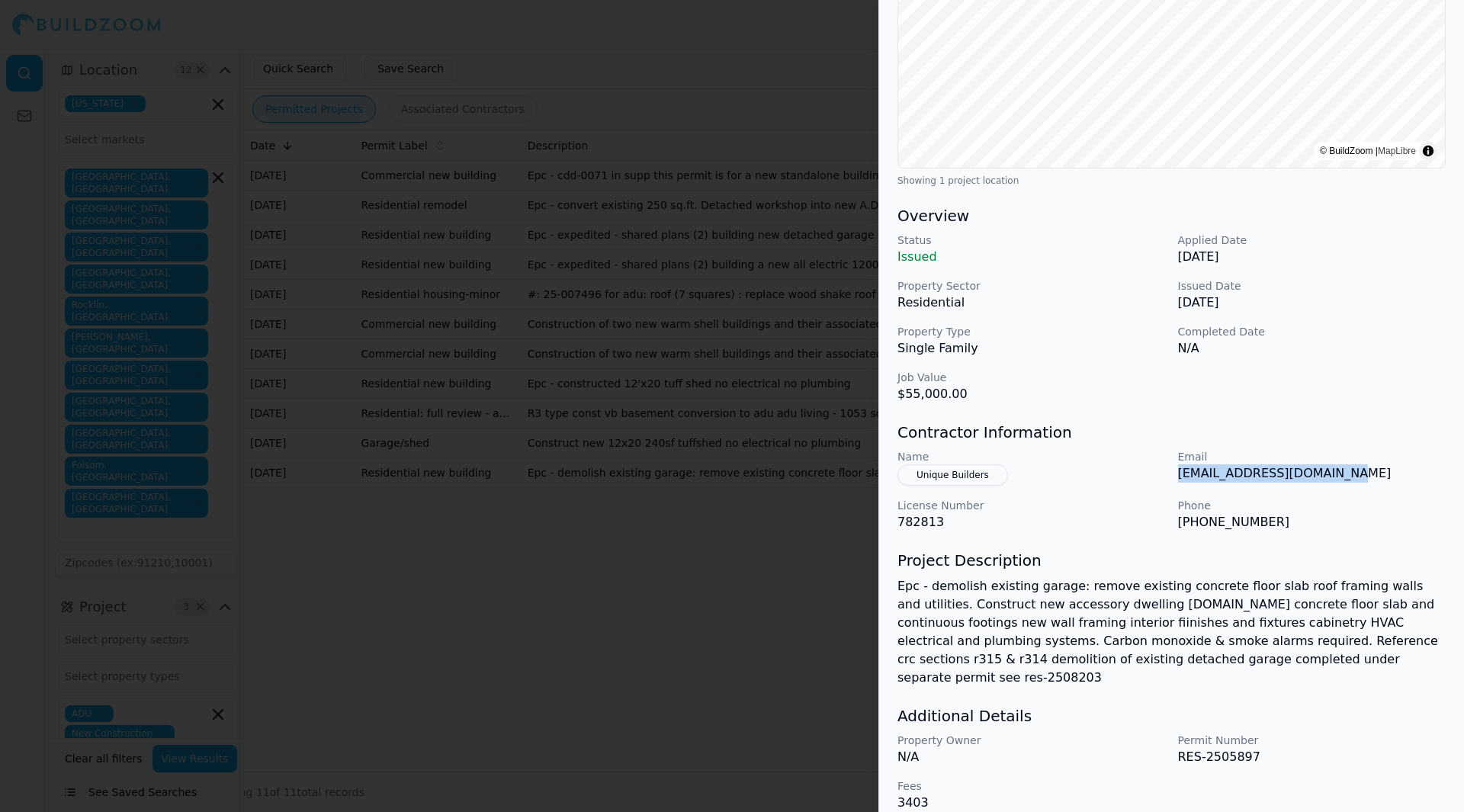
drag, startPoint x: 1332, startPoint y: 470, endPoint x: 1173, endPoint y: 478, distance: 159.2
click at [1173, 478] on div "Name Unique Builders Email [EMAIL_ADDRESS][DOMAIN_NAME] License Number 782813 P…" at bounding box center [1172, 490] width 548 height 82
copy p "[EMAIL_ADDRESS][DOMAIN_NAME]"
click at [808, 550] on div at bounding box center [732, 406] width 1464 height 812
